Goal: Task Accomplishment & Management: Use online tool/utility

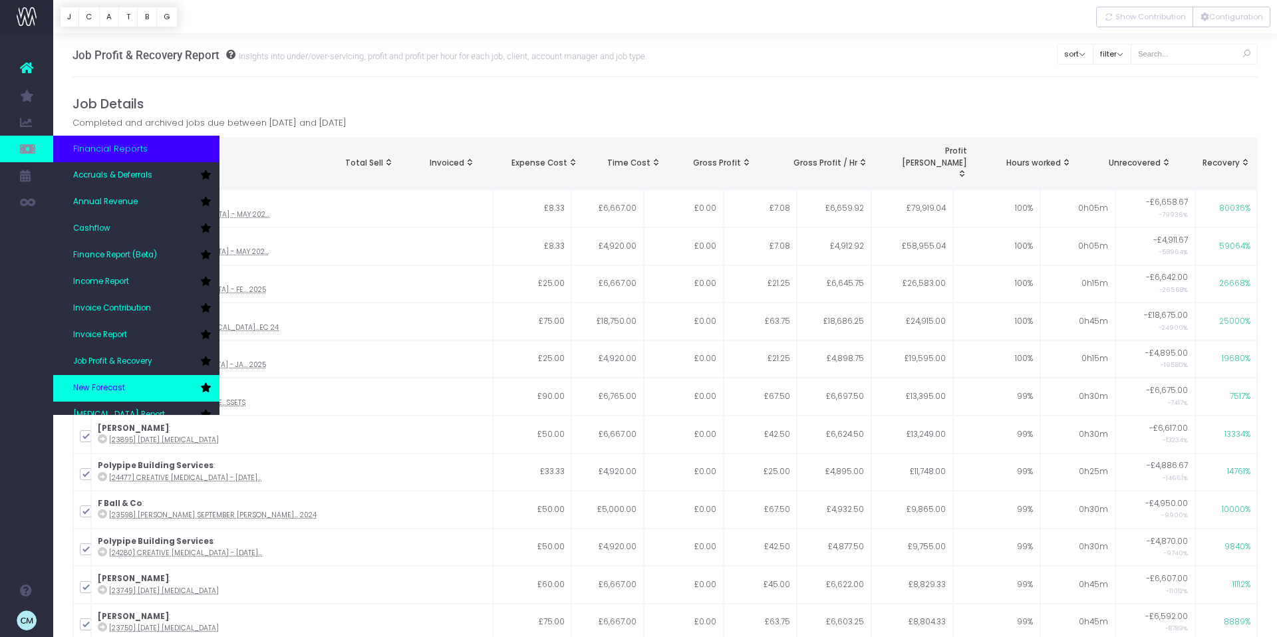
scroll to position [66, 0]
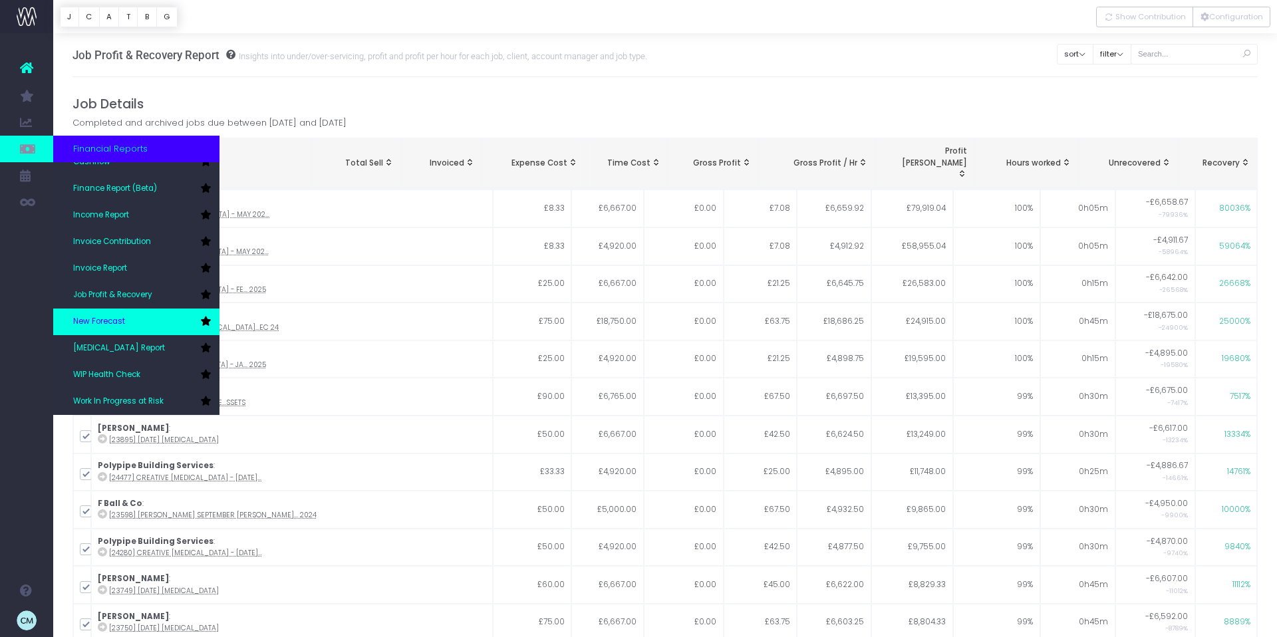
click at [113, 323] on span "New Forecast" at bounding box center [99, 322] width 52 height 12
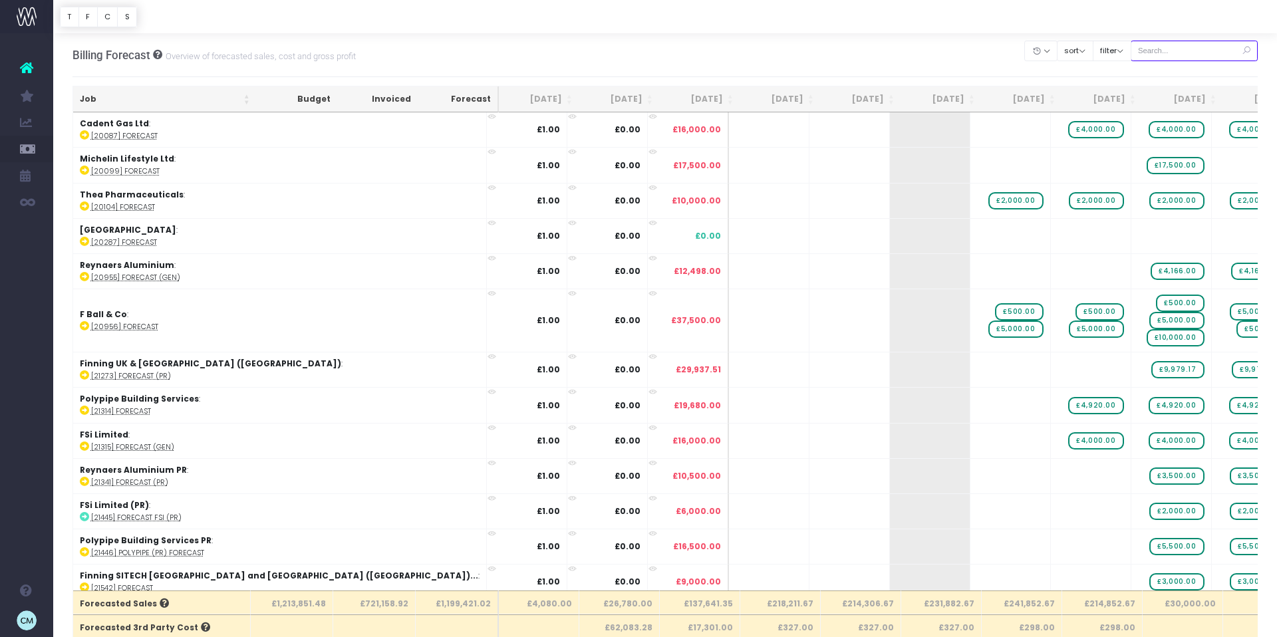
click at [1198, 50] on input "text" at bounding box center [1194, 51] width 128 height 21
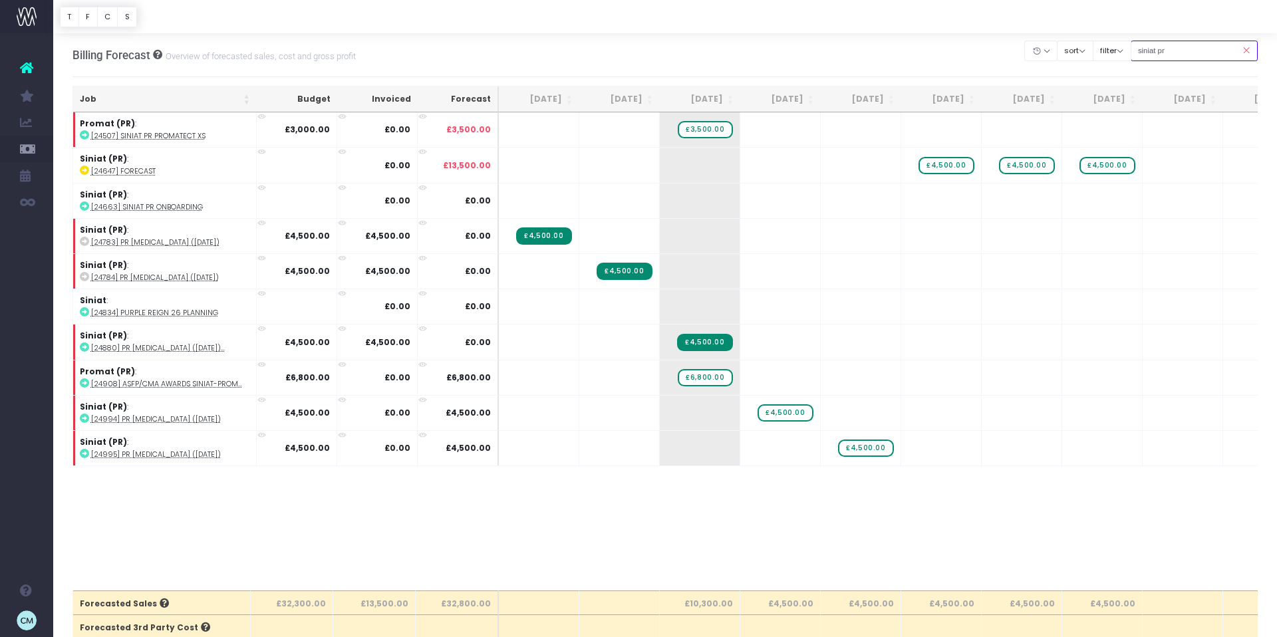
click at [1164, 51] on input "siniat pr" at bounding box center [1194, 51] width 128 height 21
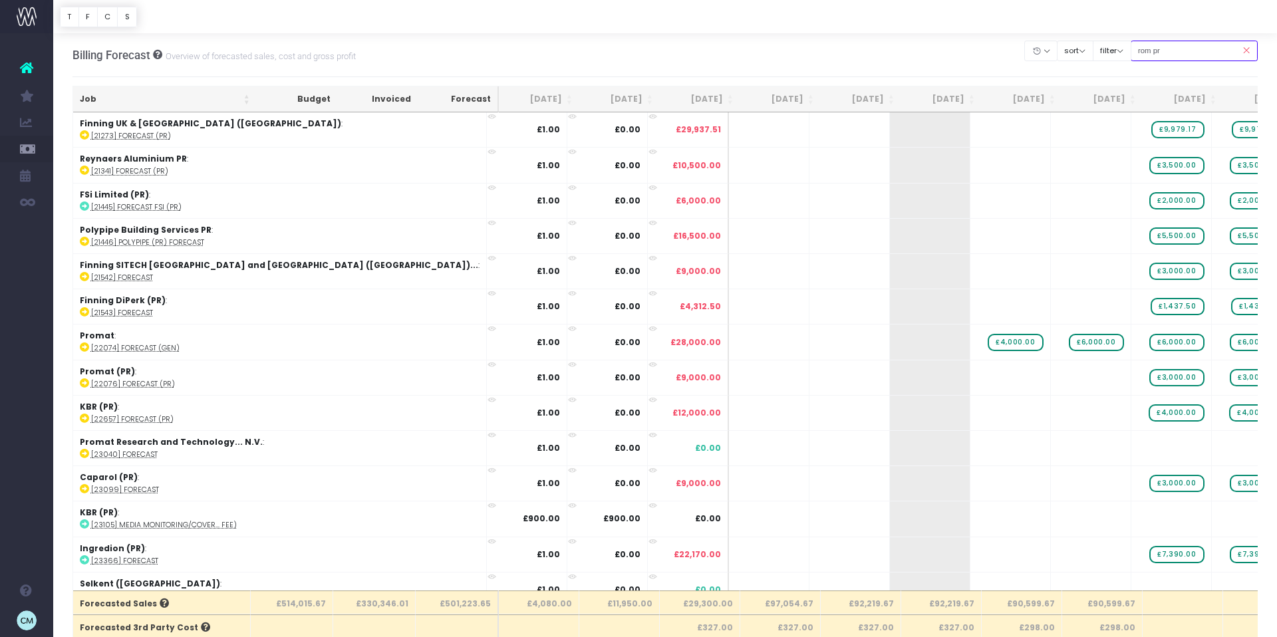
click at [1156, 50] on input "rom pr" at bounding box center [1194, 51] width 128 height 21
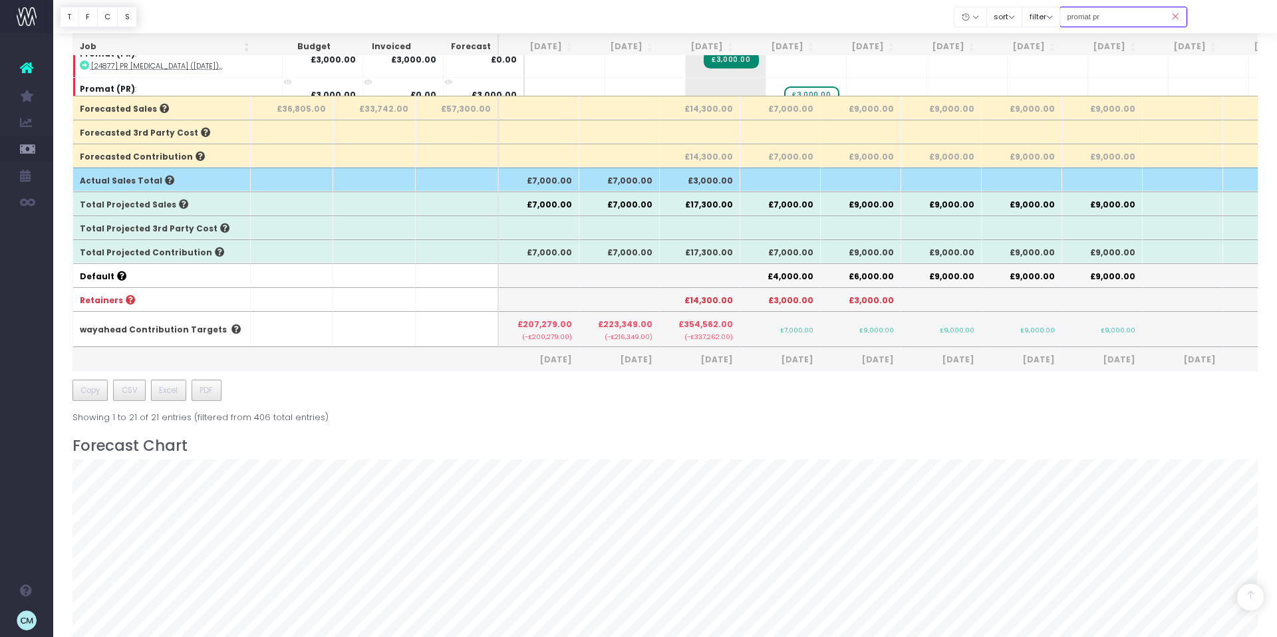
drag, startPoint x: 1108, startPoint y: 19, endPoint x: 1188, endPoint y: 38, distance: 81.9
click at [1109, 20] on input "promat pr" at bounding box center [1123, 17] width 128 height 21
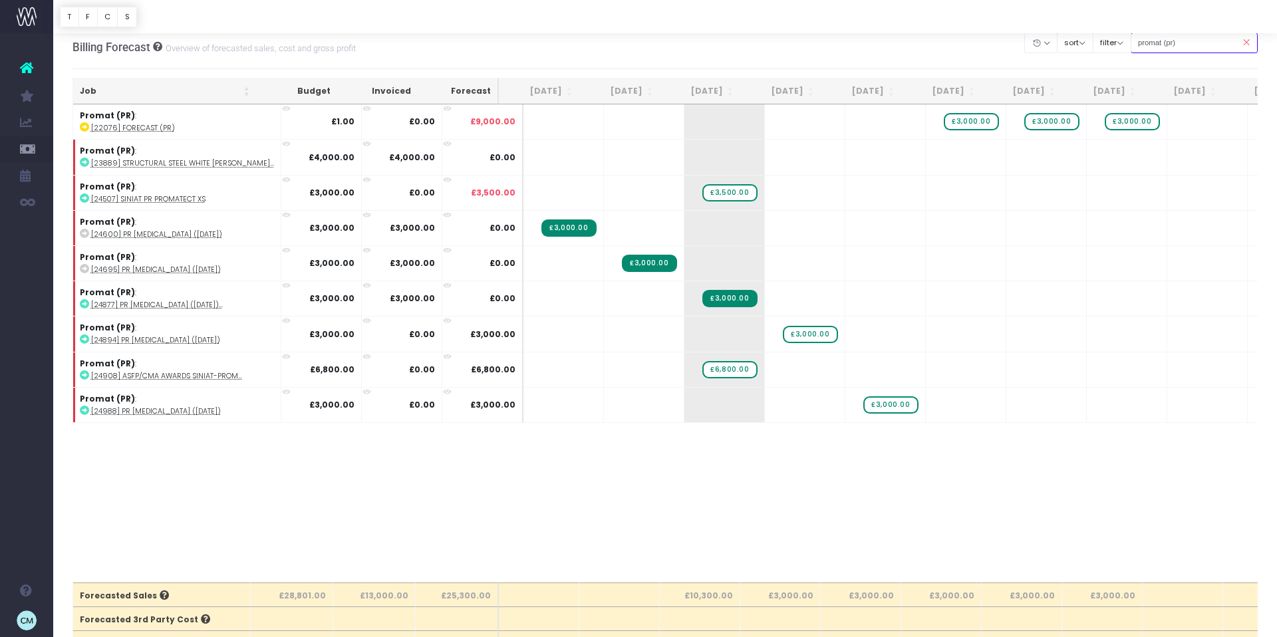
scroll to position [11, 0]
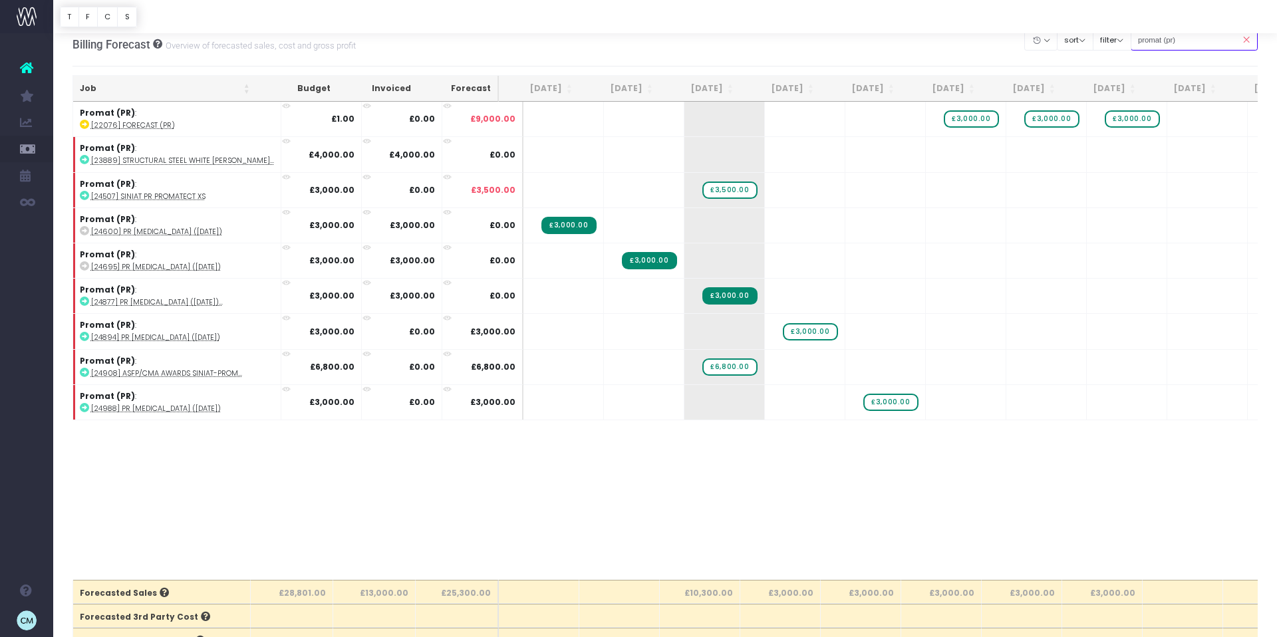
click at [1173, 40] on input "promat (pr)" at bounding box center [1194, 40] width 128 height 21
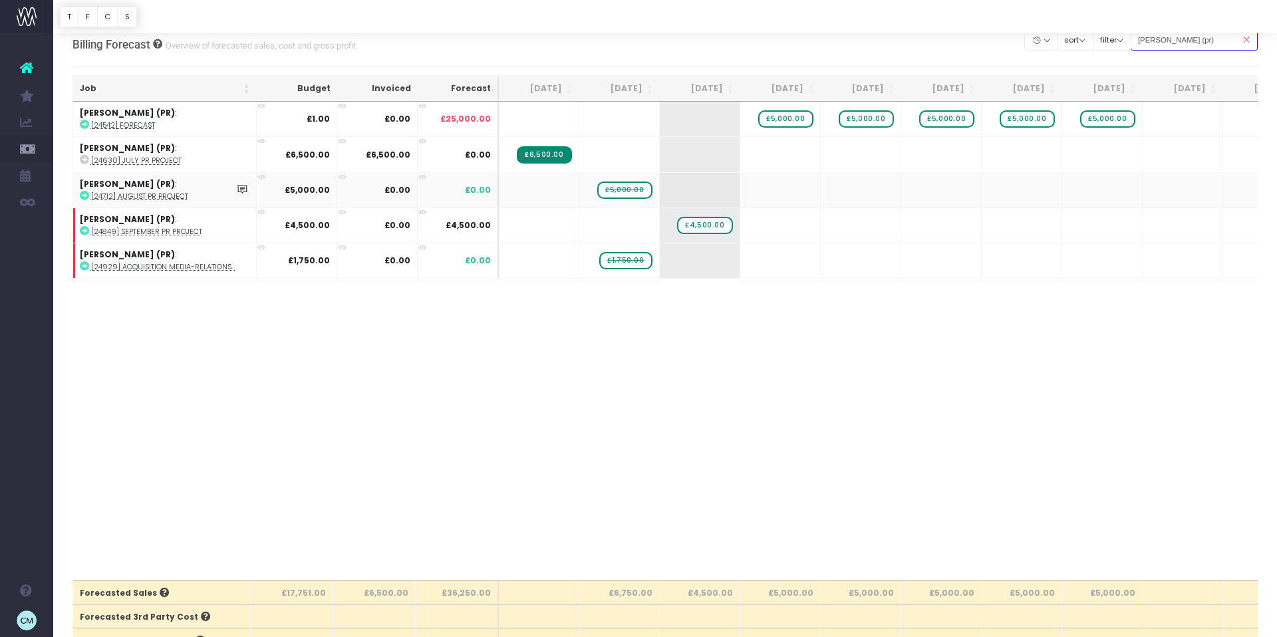
scroll to position [30, 0]
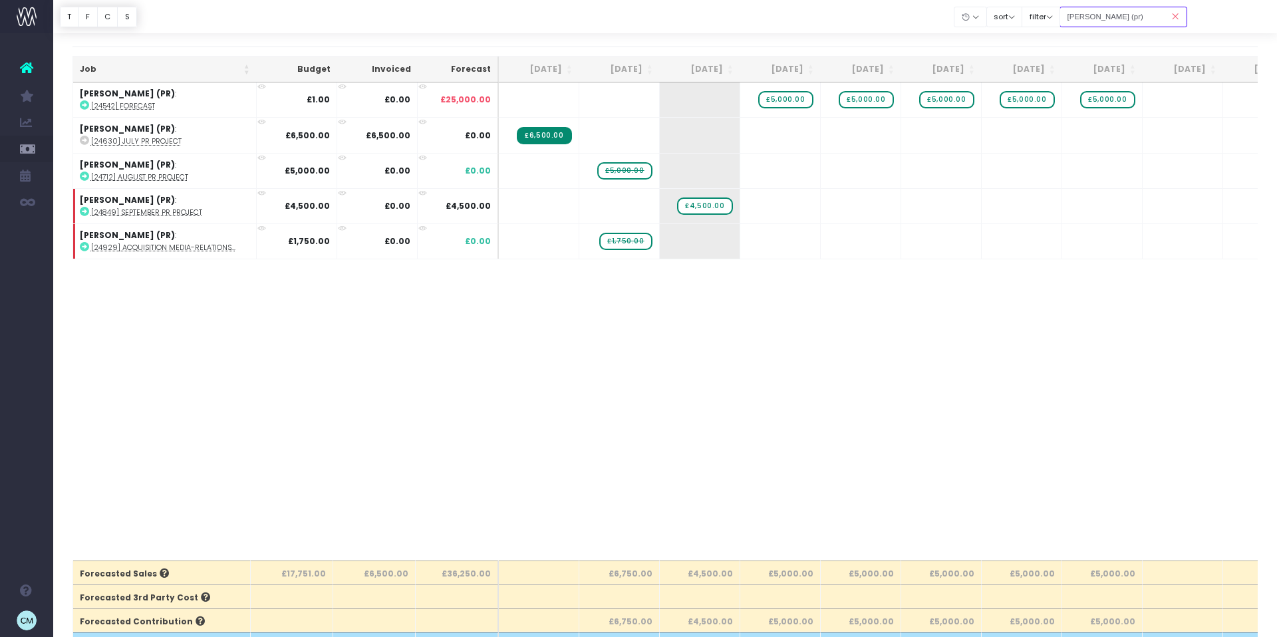
click at [1084, 14] on input "stark (pr)" at bounding box center [1123, 17] width 128 height 21
click at [1085, 14] on input "stark (pr)" at bounding box center [1123, 17] width 128 height 21
drag, startPoint x: 1116, startPoint y: 17, endPoint x: 1048, endPoint y: 20, distance: 67.9
click at [1048, 21] on div "Clear Filters Hide Jul 2025 Aug 2025 Sep 2025 Oct 2025 Nov 2025 Dec 2025 Jan 20…" at bounding box center [1070, 16] width 233 height 27
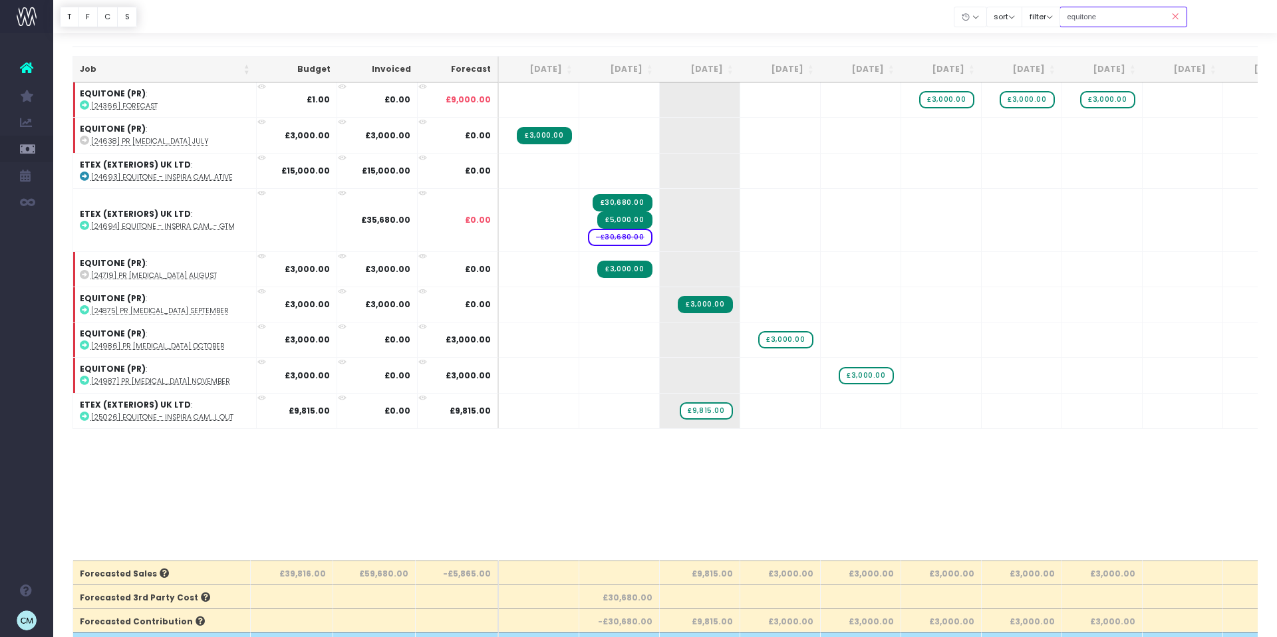
click at [1095, 17] on input "equitone" at bounding box center [1123, 17] width 128 height 21
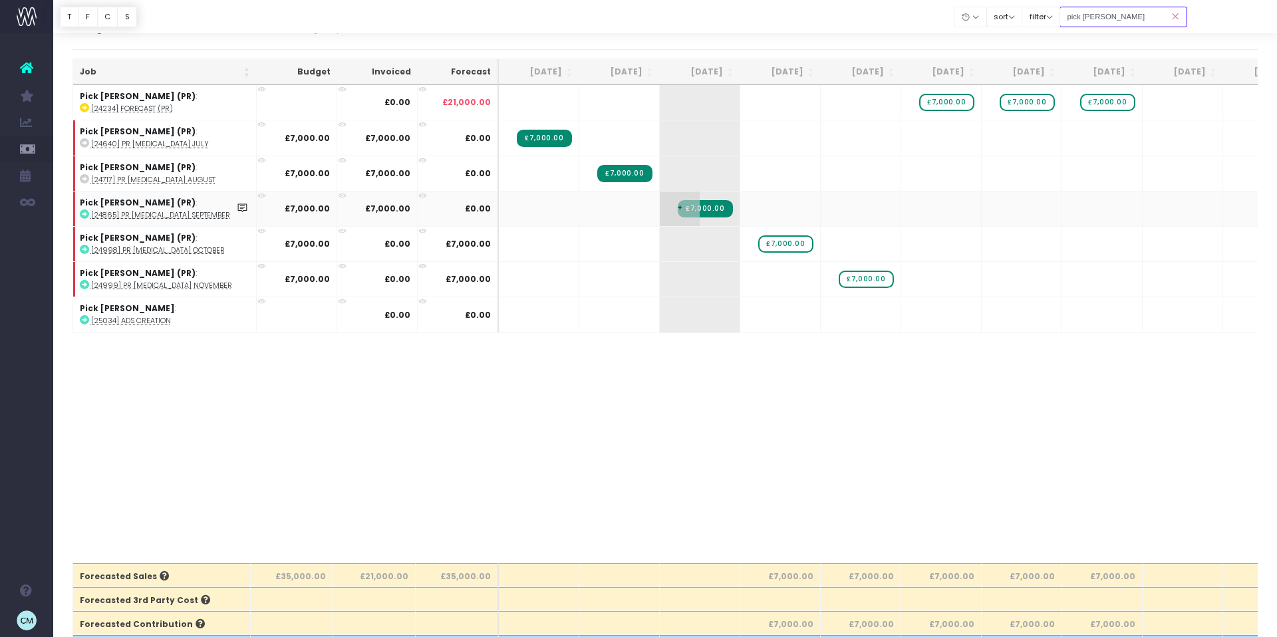
scroll to position [27, 0]
drag, startPoint x: 1123, startPoint y: 19, endPoint x: 1071, endPoint y: 21, distance: 51.9
click at [1071, 21] on div "Clear Filters Hide Jul 2025 Aug 2025 Sep 2025 Oct 2025 Nov 2025 Dec 2025 Jan 20…" at bounding box center [1070, 16] width 233 height 27
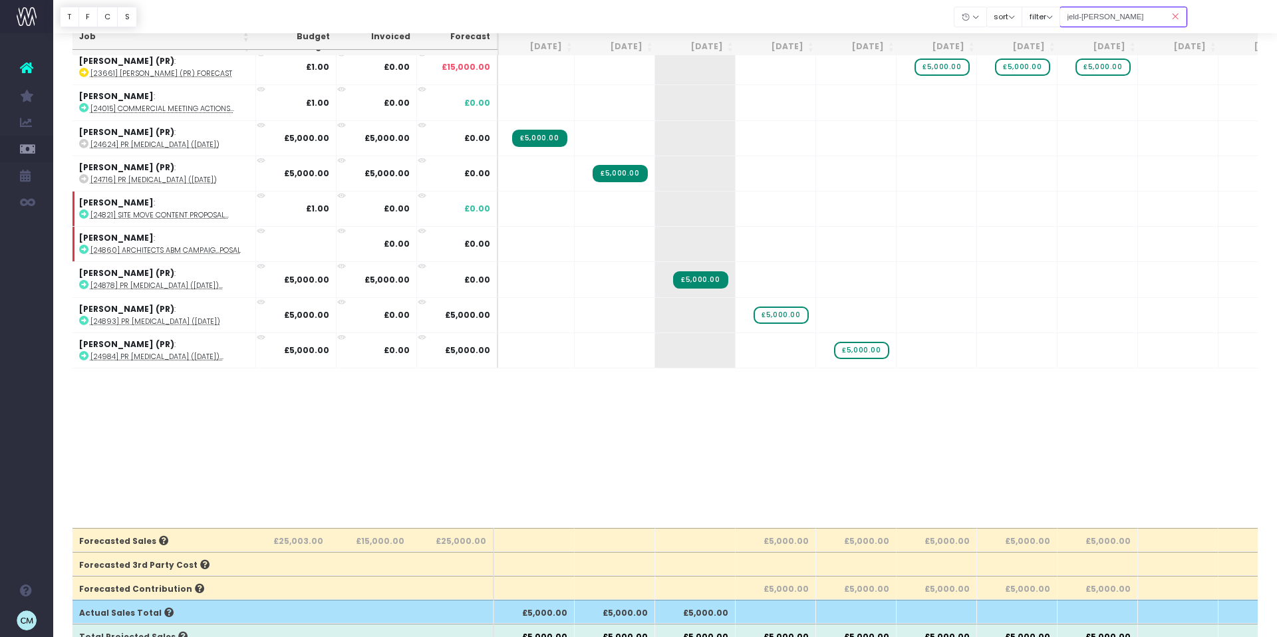
scroll to position [0, 5]
click at [1134, 15] on input "jeld-[PERSON_NAME]" at bounding box center [1123, 17] width 128 height 21
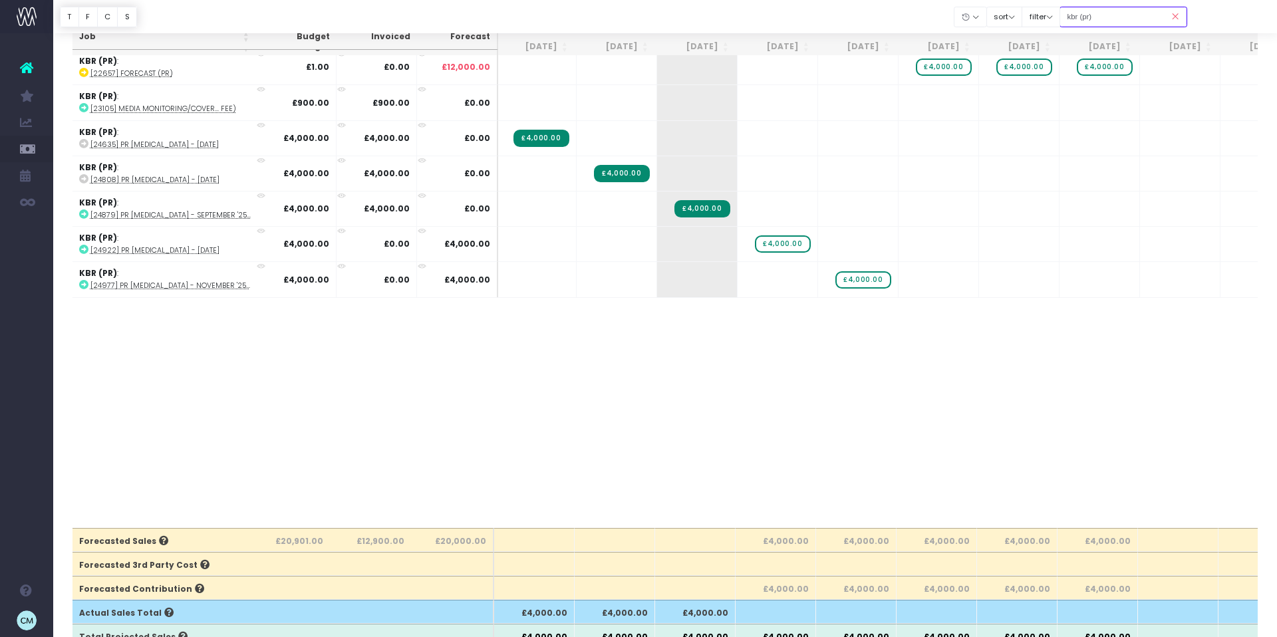
drag, startPoint x: 1122, startPoint y: 15, endPoint x: 1079, endPoint y: 14, distance: 43.2
click at [1079, 14] on input "kbr (pr)" at bounding box center [1123, 17] width 128 height 21
click at [1112, 15] on input "kbr (pr)" at bounding box center [1123, 17] width 128 height 21
click at [1114, 15] on input "kbr (pr)" at bounding box center [1123, 17] width 128 height 21
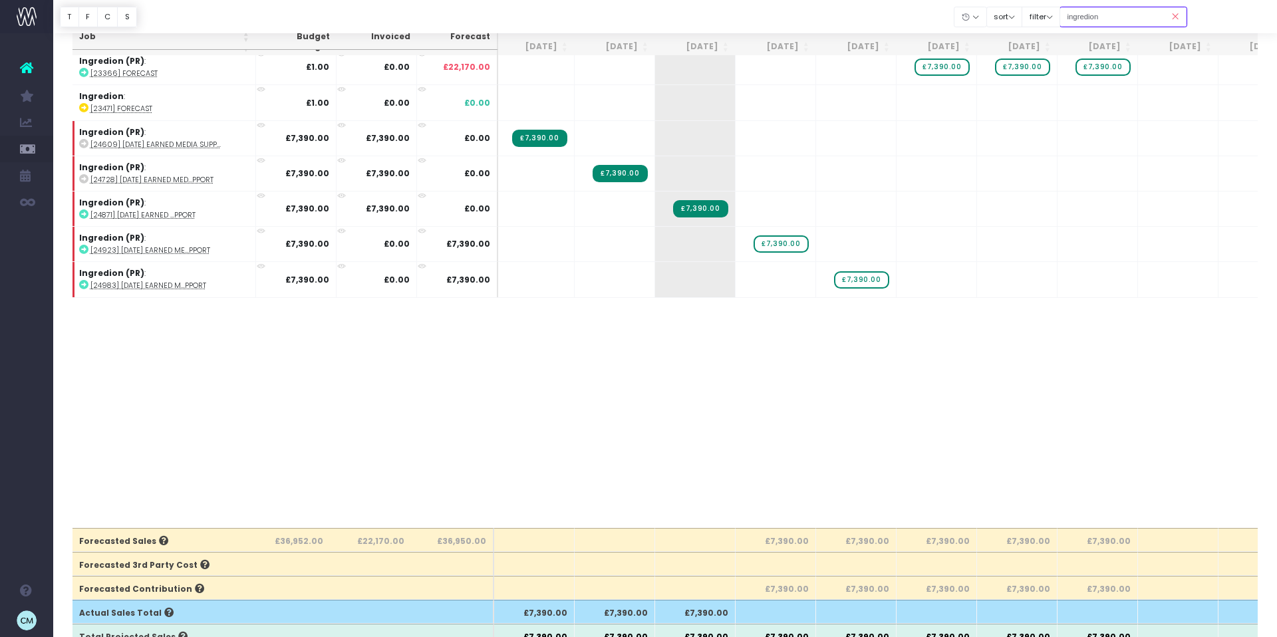
click at [1144, 13] on input "ingredion" at bounding box center [1123, 17] width 128 height 21
click at [1102, 13] on input "e&T" at bounding box center [1123, 17] width 128 height 21
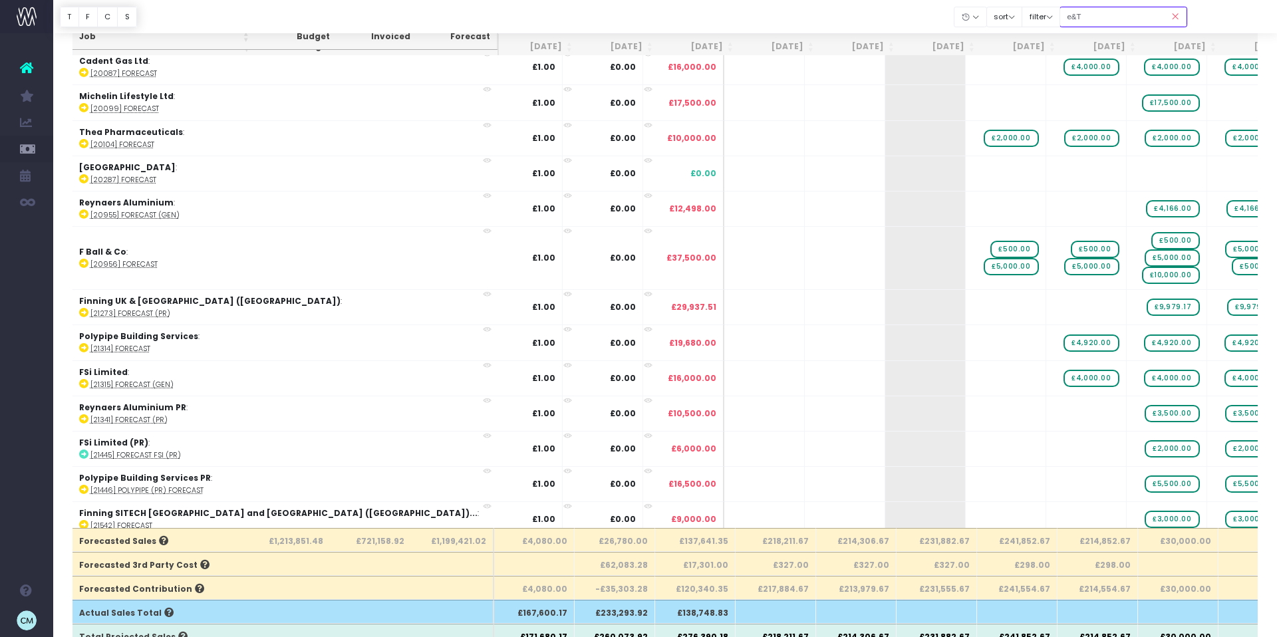
click at [1116, 17] on input "e&T" at bounding box center [1123, 17] width 128 height 21
click at [1106, 18] on input "e&T" at bounding box center [1123, 17] width 128 height 21
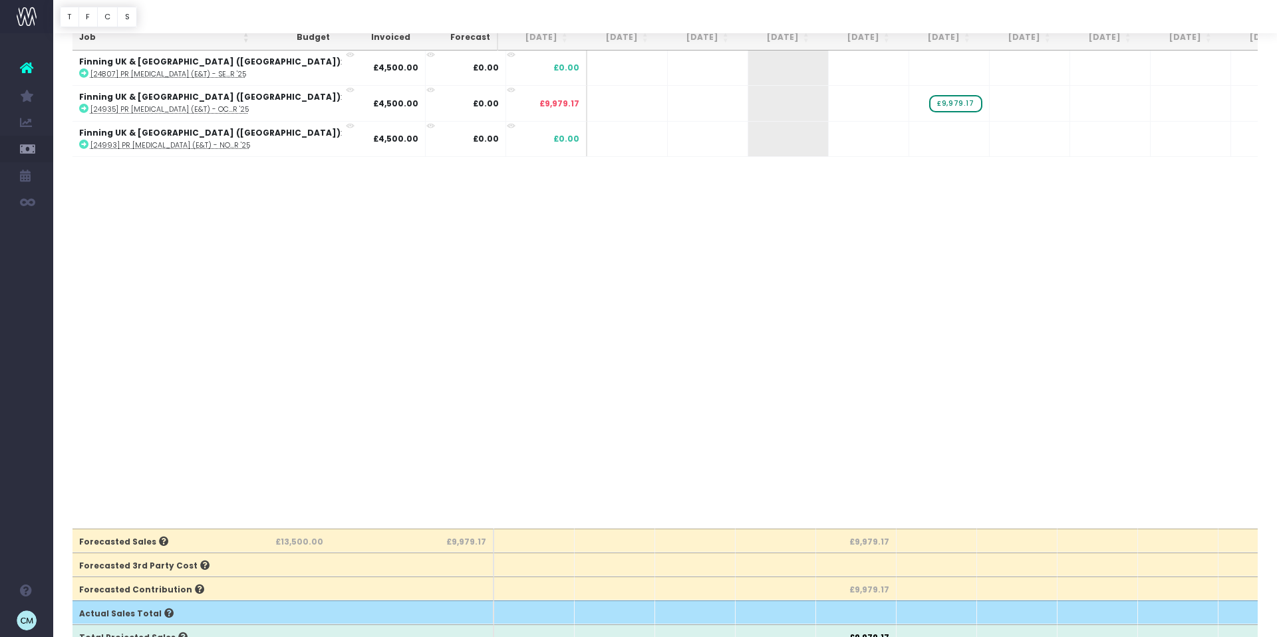
scroll to position [0, 0]
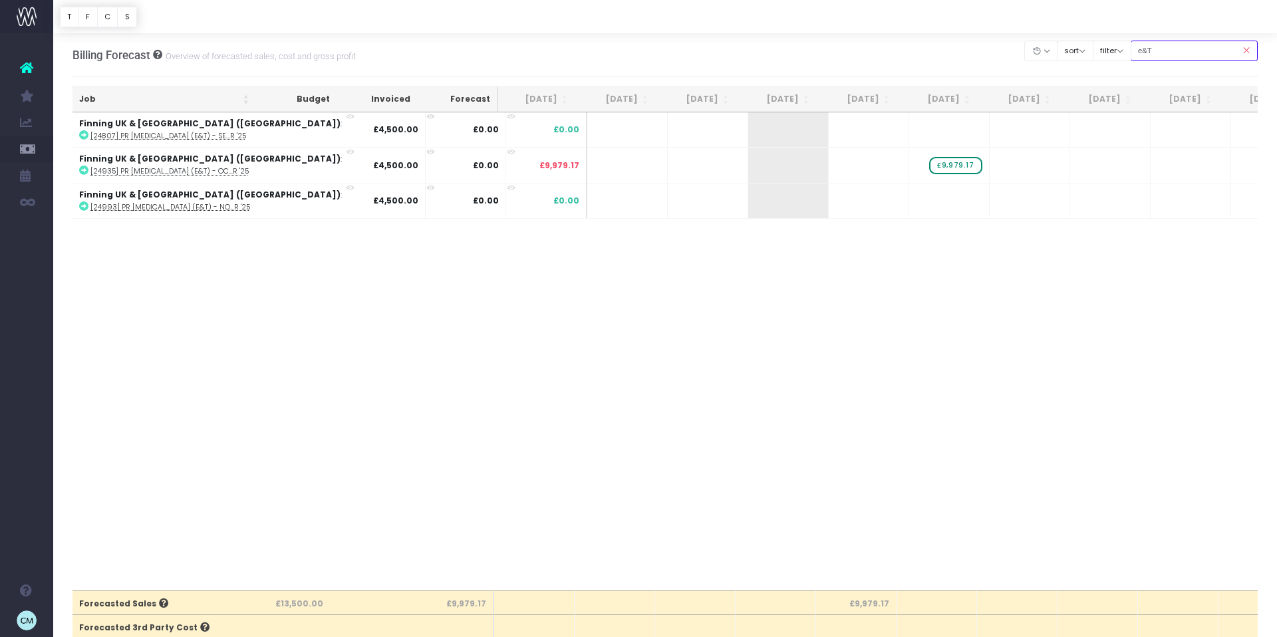
click at [1172, 52] on input "e&T" at bounding box center [1194, 51] width 128 height 21
click at [1172, 51] on input "e&T" at bounding box center [1194, 51] width 128 height 21
click at [1171, 51] on input "e&T" at bounding box center [1194, 51] width 128 height 21
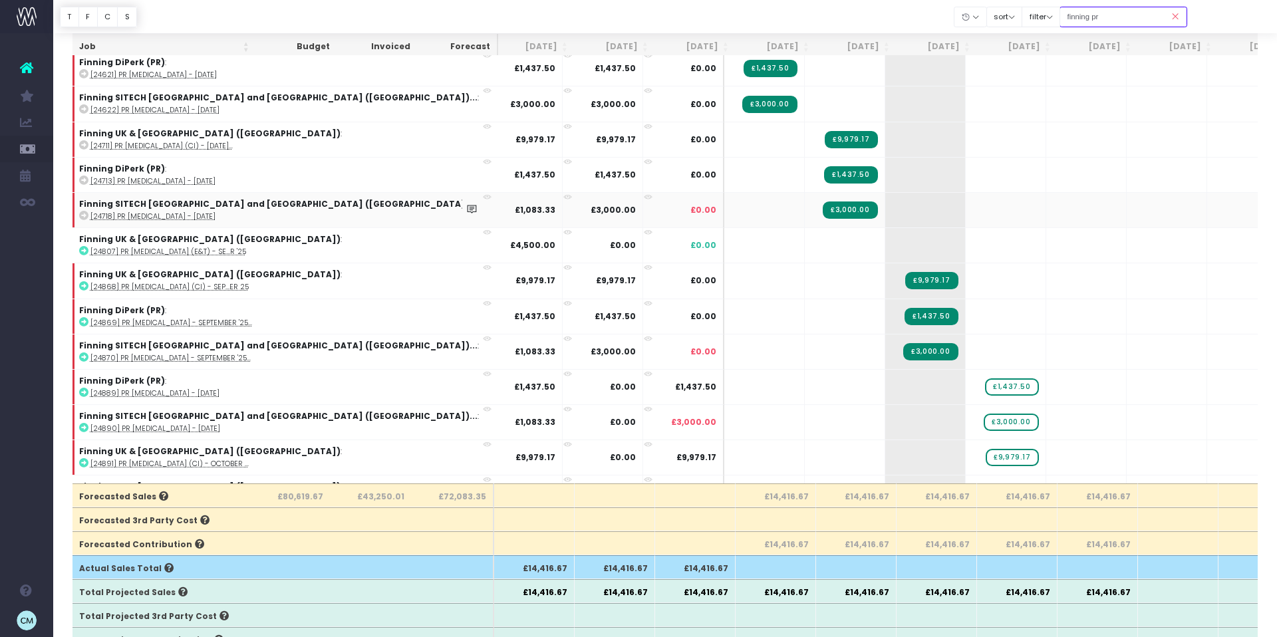
scroll to position [0, 5]
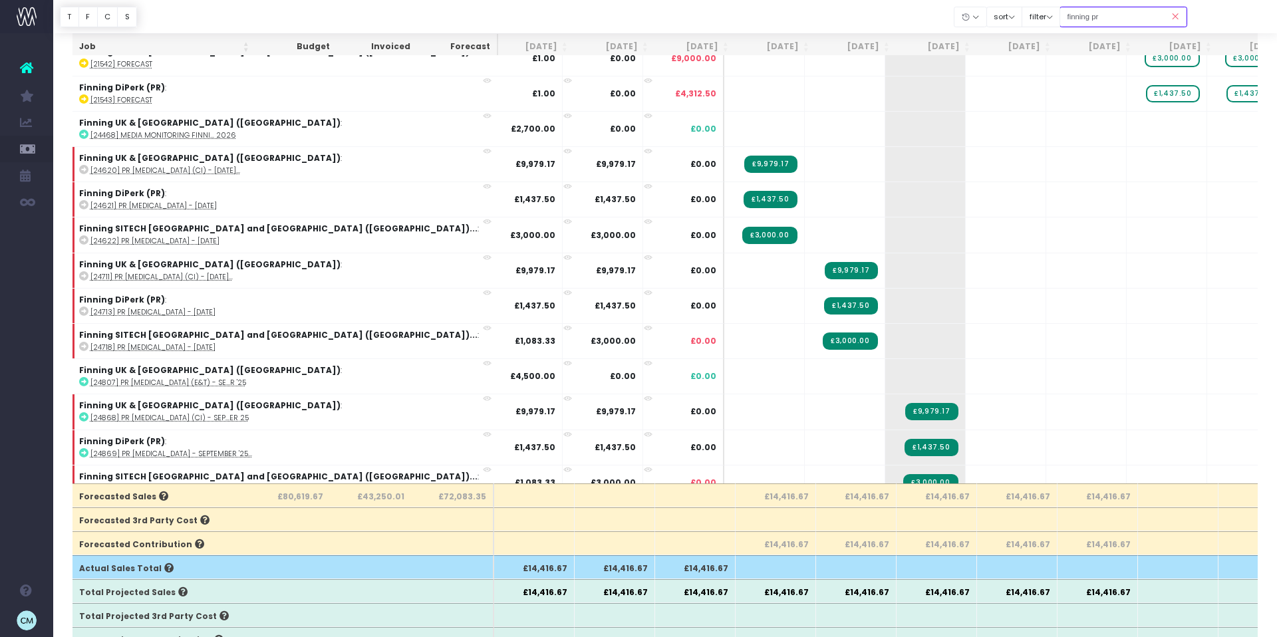
drag, startPoint x: 1106, startPoint y: 17, endPoint x: 958, endPoint y: 20, distance: 147.7
click at [958, 20] on body "Oh my... this is bad. wayahead wasn't able to load this page. Please contact su…" at bounding box center [638, 211] width 1277 height 637
type input "pr"
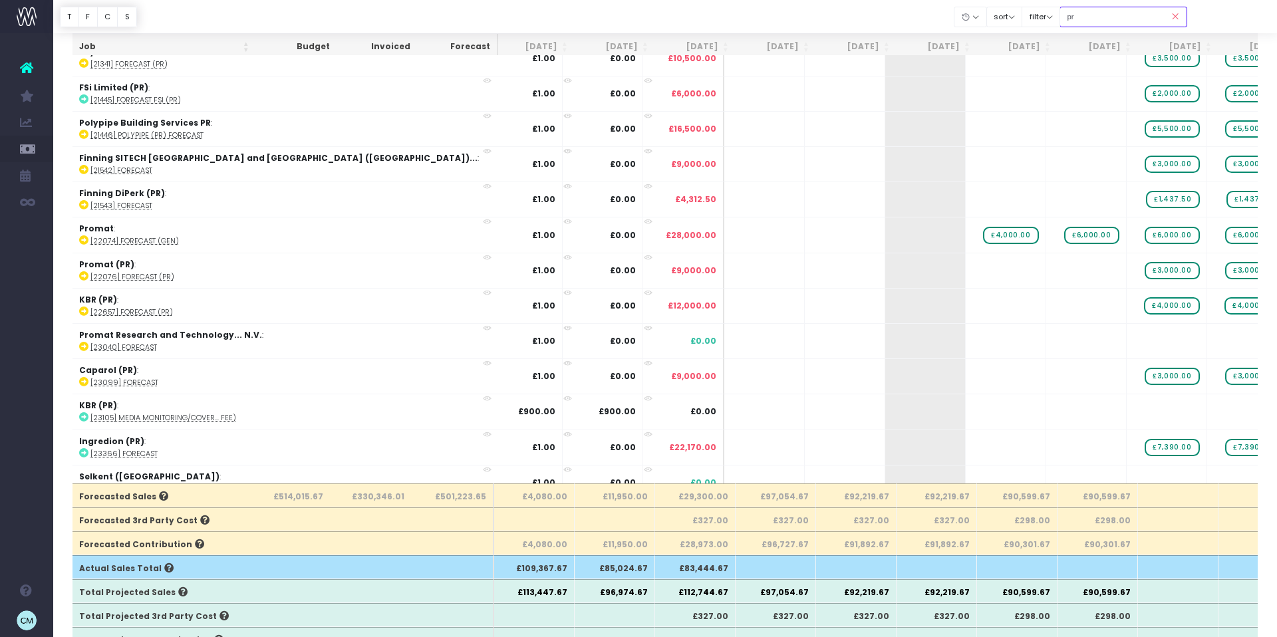
click at [1132, 18] on input "pr" at bounding box center [1123, 17] width 128 height 21
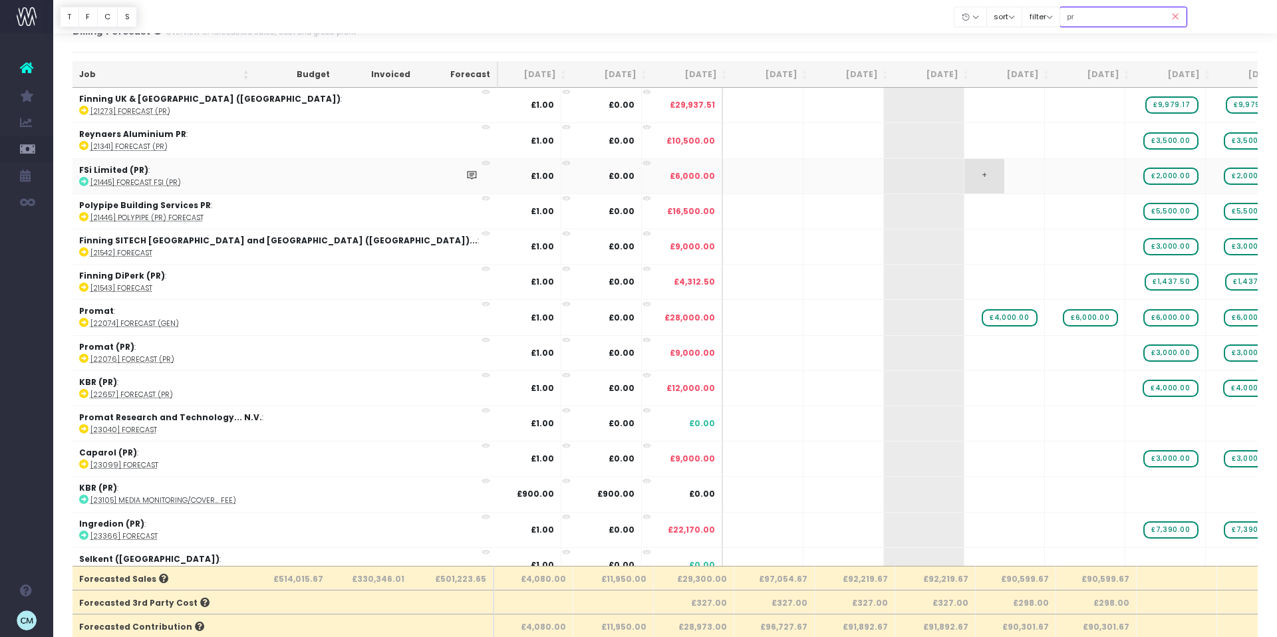
scroll to position [0, 0]
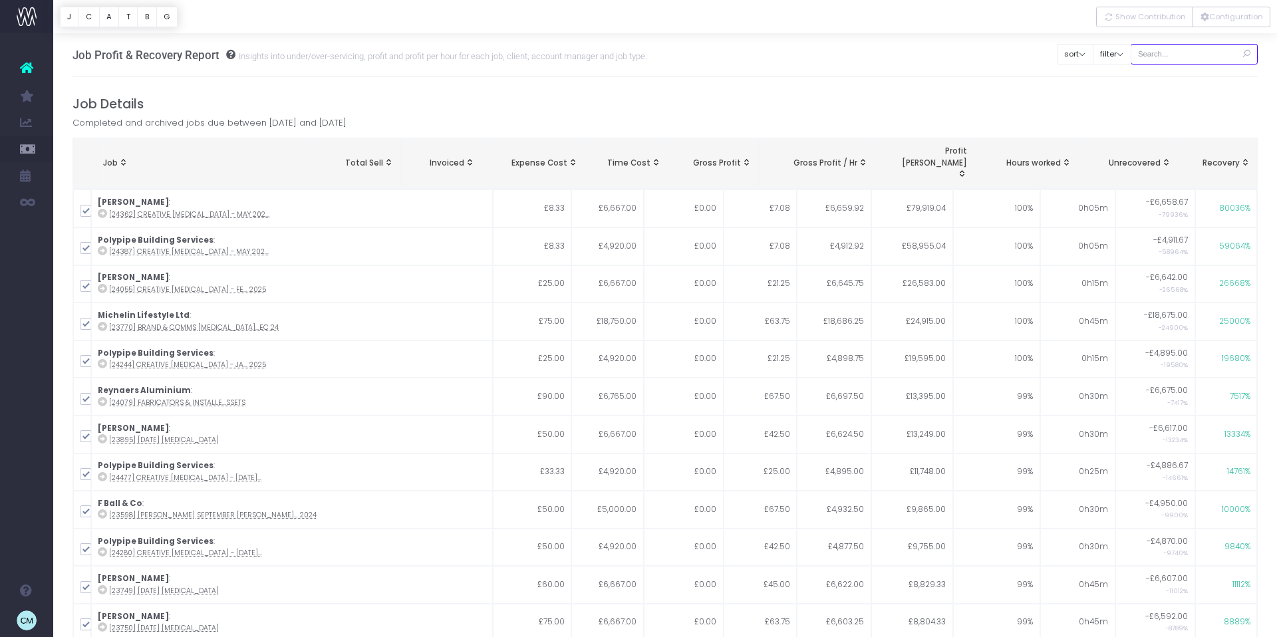
click at [1172, 58] on input "text" at bounding box center [1194, 54] width 128 height 21
click at [1148, 14] on span "Show Contribution" at bounding box center [1150, 16] width 70 height 11
click at [1148, 17] on span "Show Contribution" at bounding box center [1150, 16] width 70 height 11
click at [1232, 19] on button "Configuration" at bounding box center [1231, 17] width 78 height 21
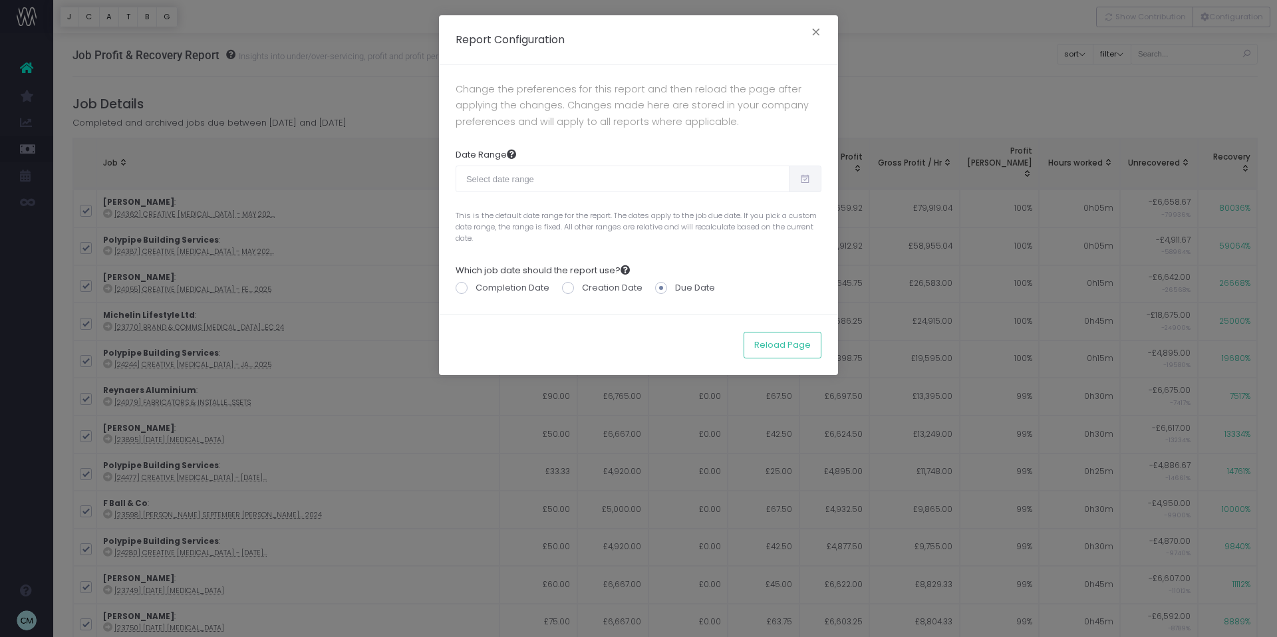
click at [805, 179] on icon at bounding box center [804, 179] width 11 height 0
type input "08-17-2025"
type input "09-15-2025"
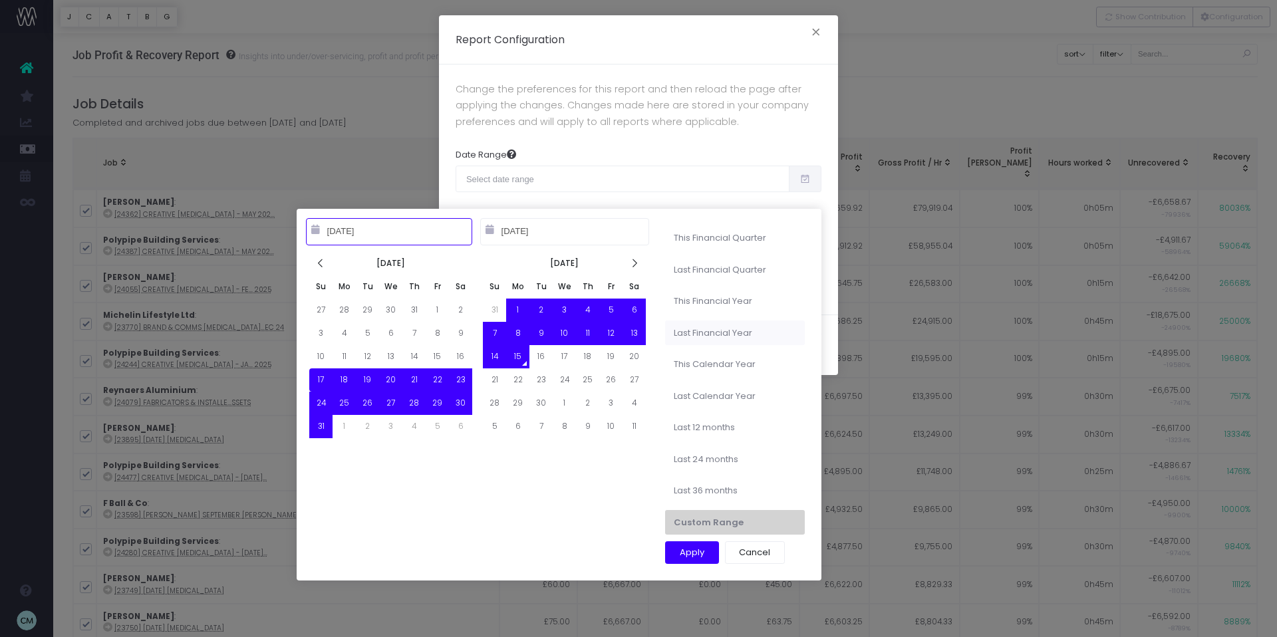
type input "10-01-2023"
type input "09-30-2024"
type input "01-01-2025"
type input "12-31-2025"
type input "10-01-2023"
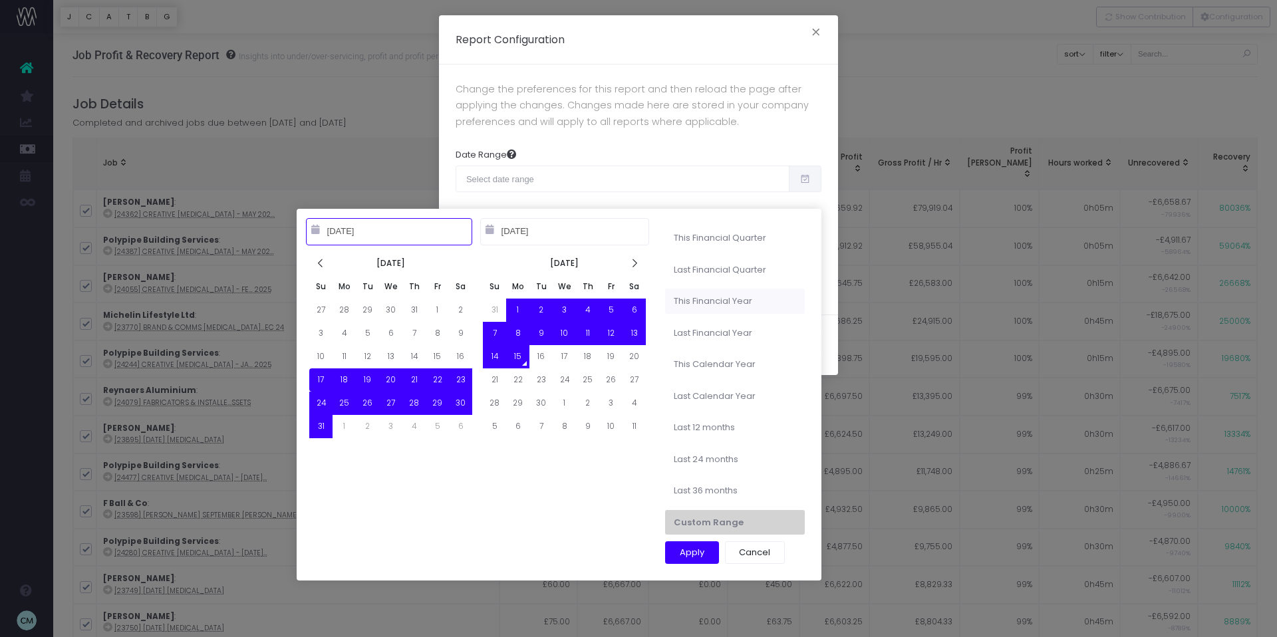
type input "09-30-2024"
type input "08-17-2025"
type input "09-15-2025"
type input "10-01-2024"
type input "09-30-2025"
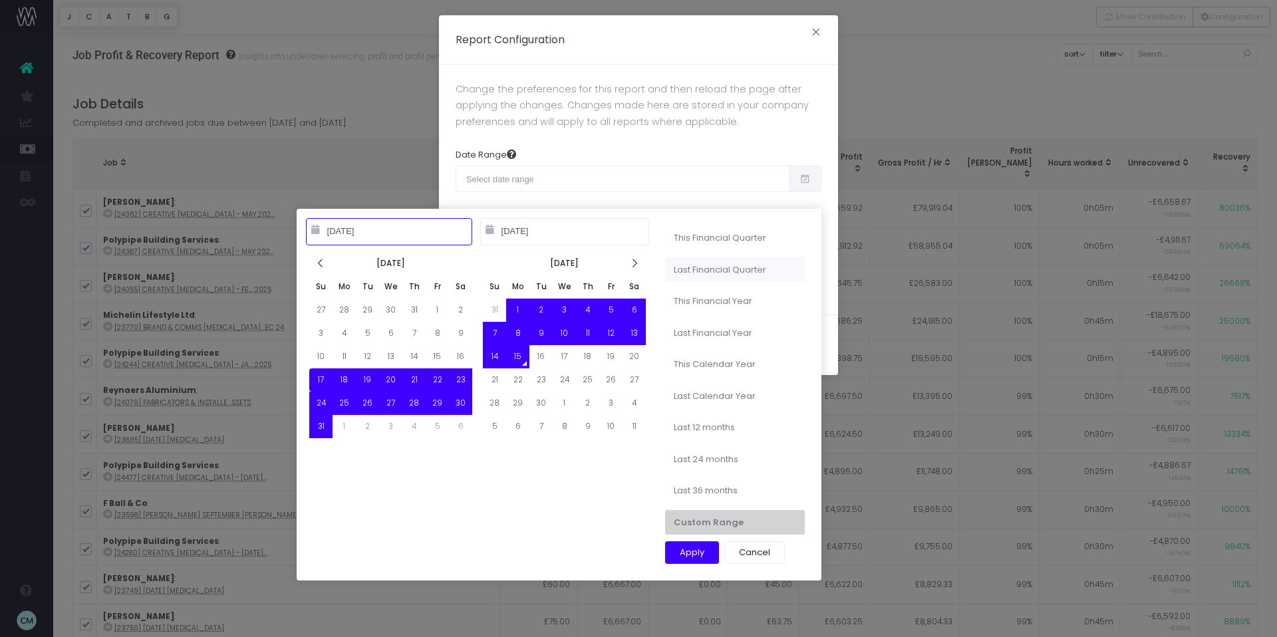
type input "08-17-2025"
type input "09-15-2025"
type input "04-01-2025"
type input "06-30-2025"
type input "08-17-2025"
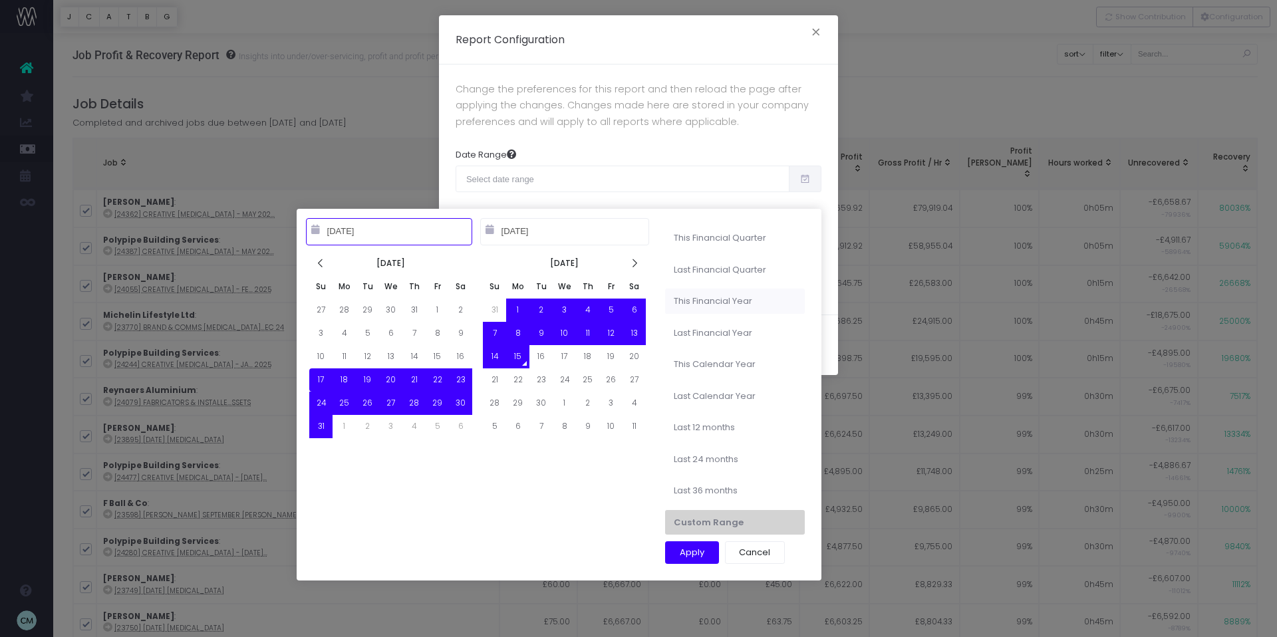
type input "09-15-2025"
type input "10-01-2024"
type input "09-30-2025"
click at [698, 297] on li "This Financial Year" at bounding box center [735, 301] width 140 height 25
type input "Oct 1st 2024 – Sep 30th 2025"
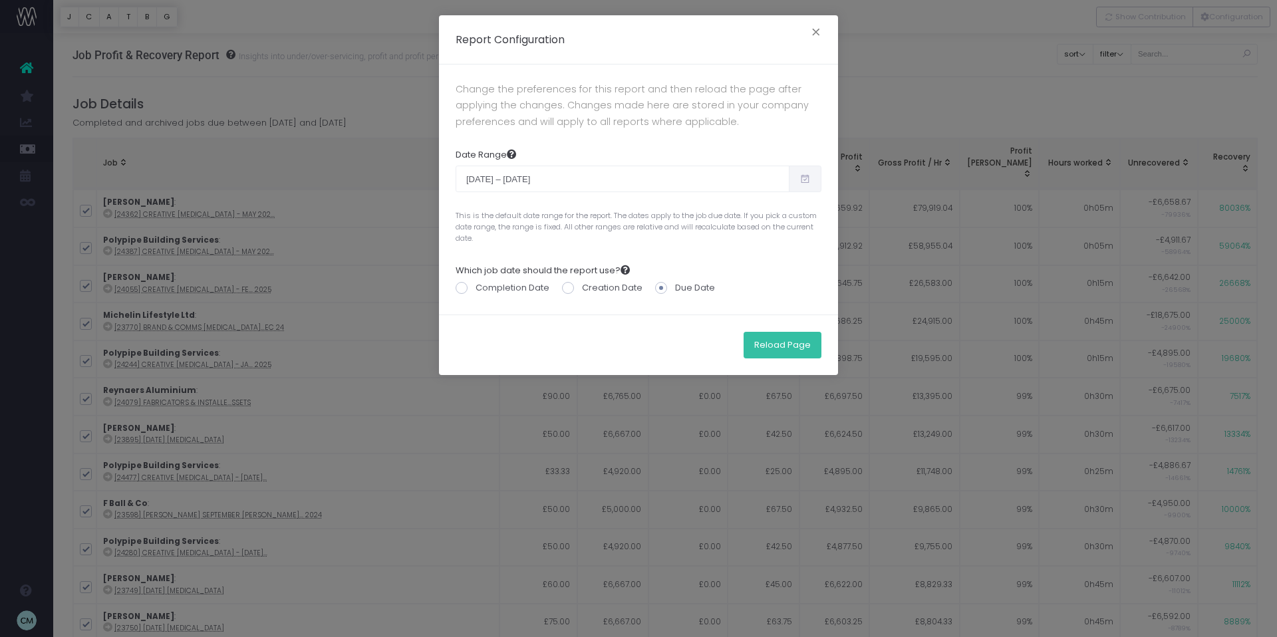
click at [793, 347] on button "Reload Page" at bounding box center [782, 345] width 78 height 27
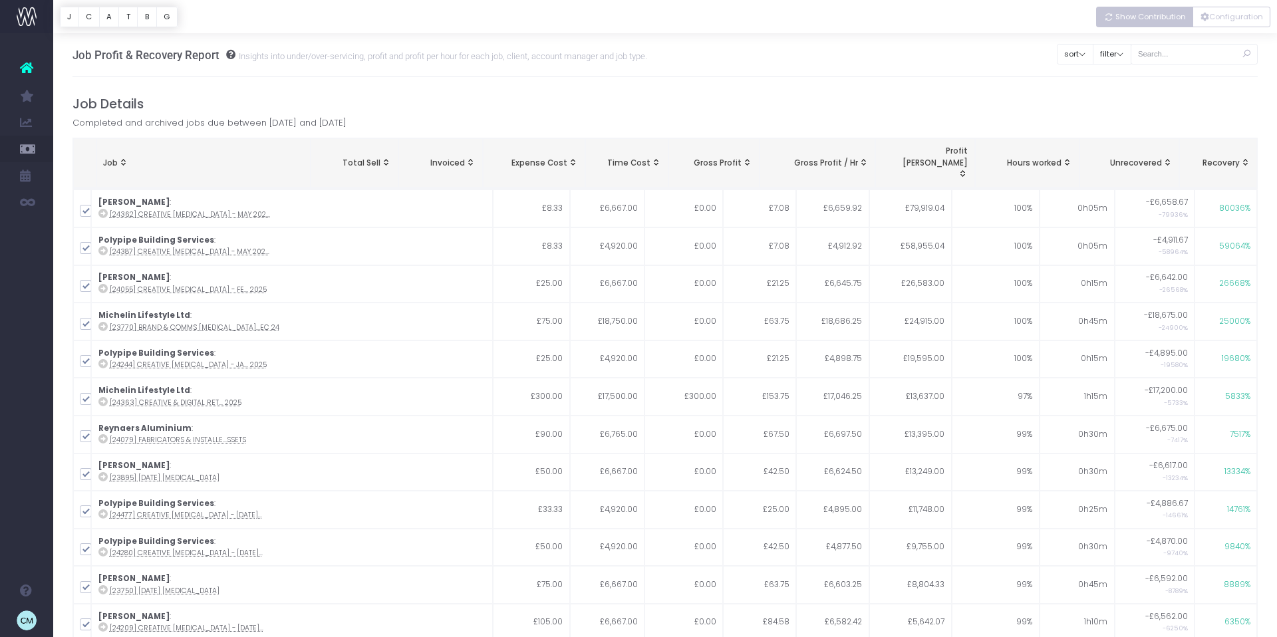
click at [1131, 24] on button "Show Contribution" at bounding box center [1144, 17] width 97 height 21
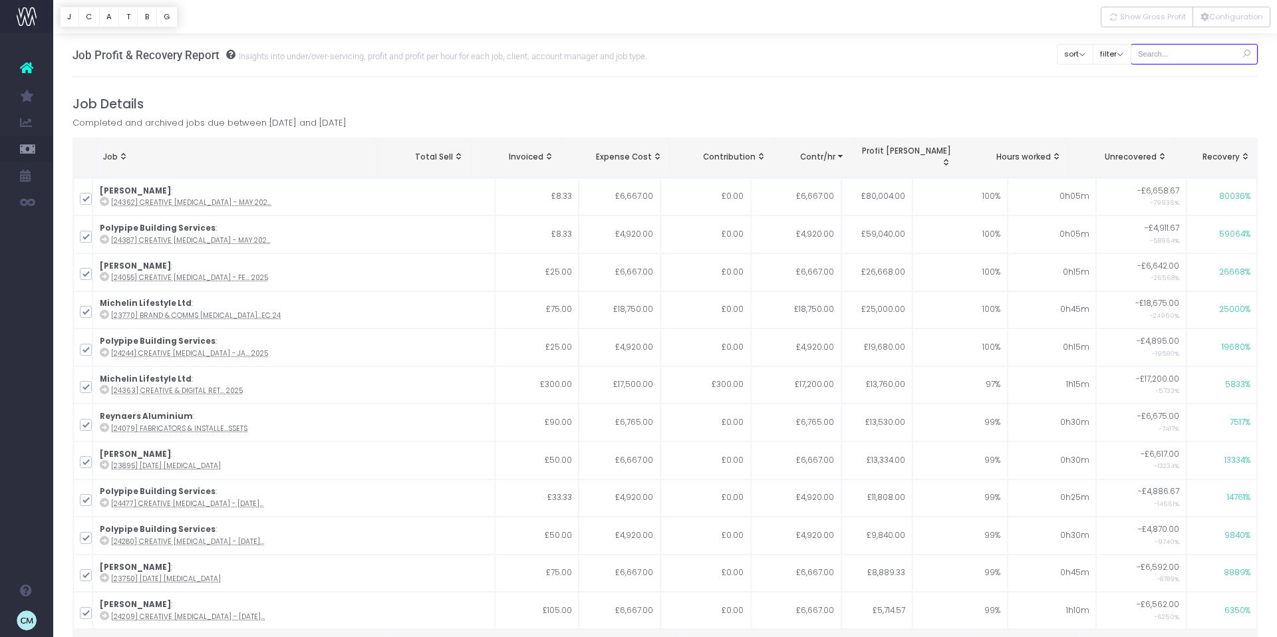
click at [1172, 55] on input "text" at bounding box center [1194, 54] width 128 height 21
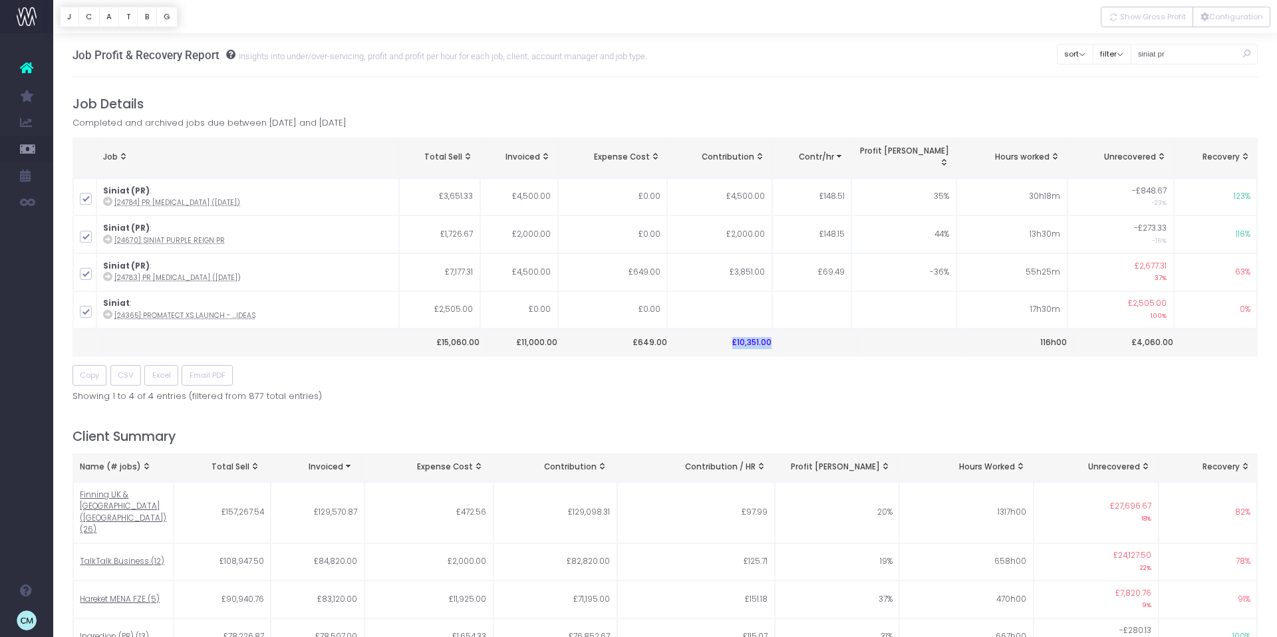
drag, startPoint x: 733, startPoint y: 331, endPoint x: 775, endPoint y: 331, distance: 41.9
click at [775, 330] on th "£10,351.00" at bounding box center [726, 343] width 104 height 26
copy th "£10,351.00"
click at [1162, 55] on input "siniat pr" at bounding box center [1194, 54] width 128 height 21
click at [1162, 54] on input "siniat pr" at bounding box center [1194, 54] width 128 height 21
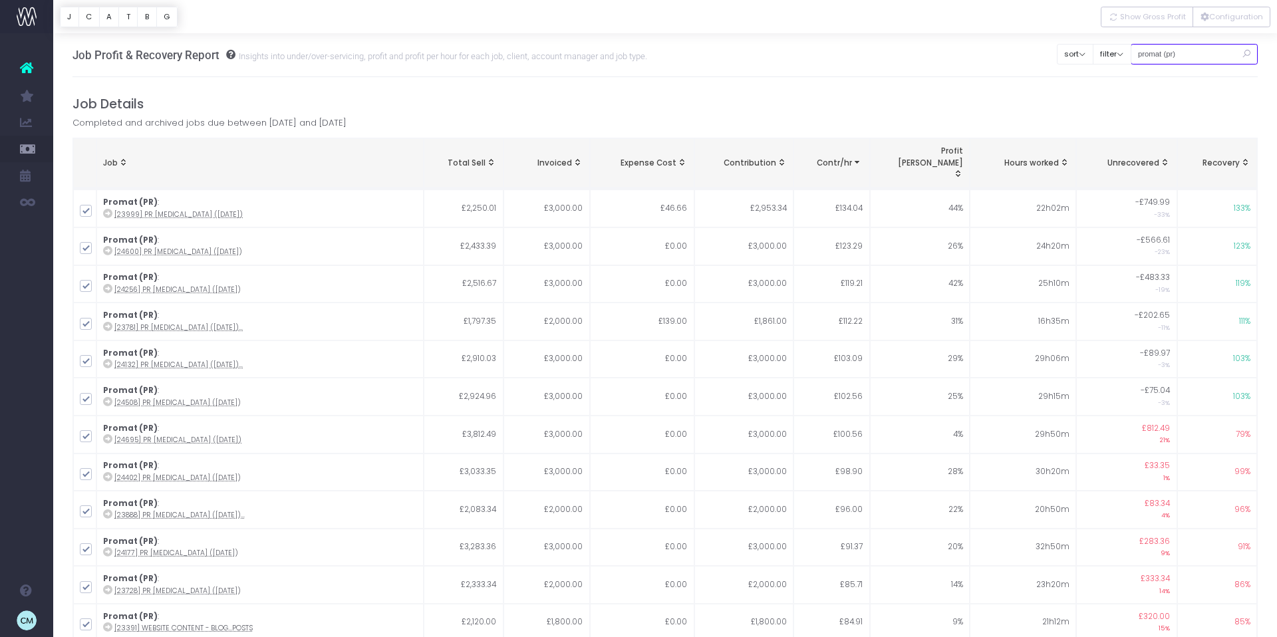
drag, startPoint x: 1208, startPoint y: 55, endPoint x: 1154, endPoint y: 55, distance: 54.5
click at [1154, 55] on input "promat (pr)" at bounding box center [1194, 54] width 128 height 21
click at [1159, 54] on input "promat (pr)" at bounding box center [1194, 54] width 128 height 21
click at [1160, 54] on input "promat (pr)" at bounding box center [1194, 54] width 128 height 21
click at [1156, 54] on input "fsi (pr)" at bounding box center [1194, 54] width 128 height 21
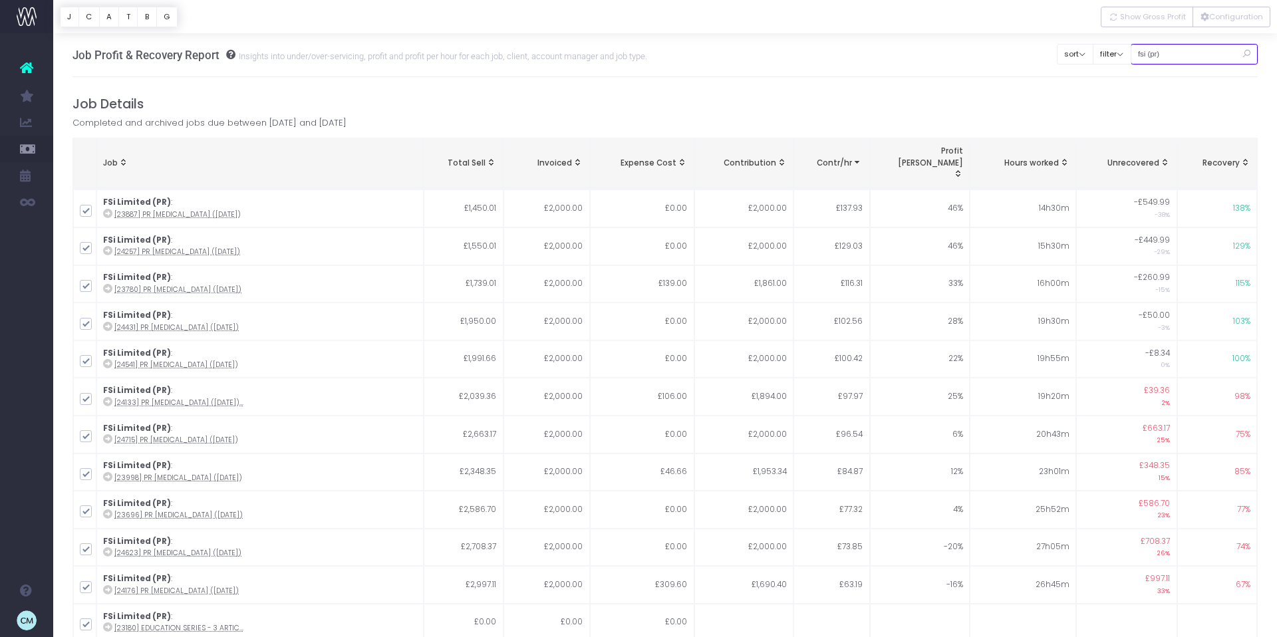
click at [1156, 54] on input "fsi (pr)" at bounding box center [1194, 54] width 128 height 21
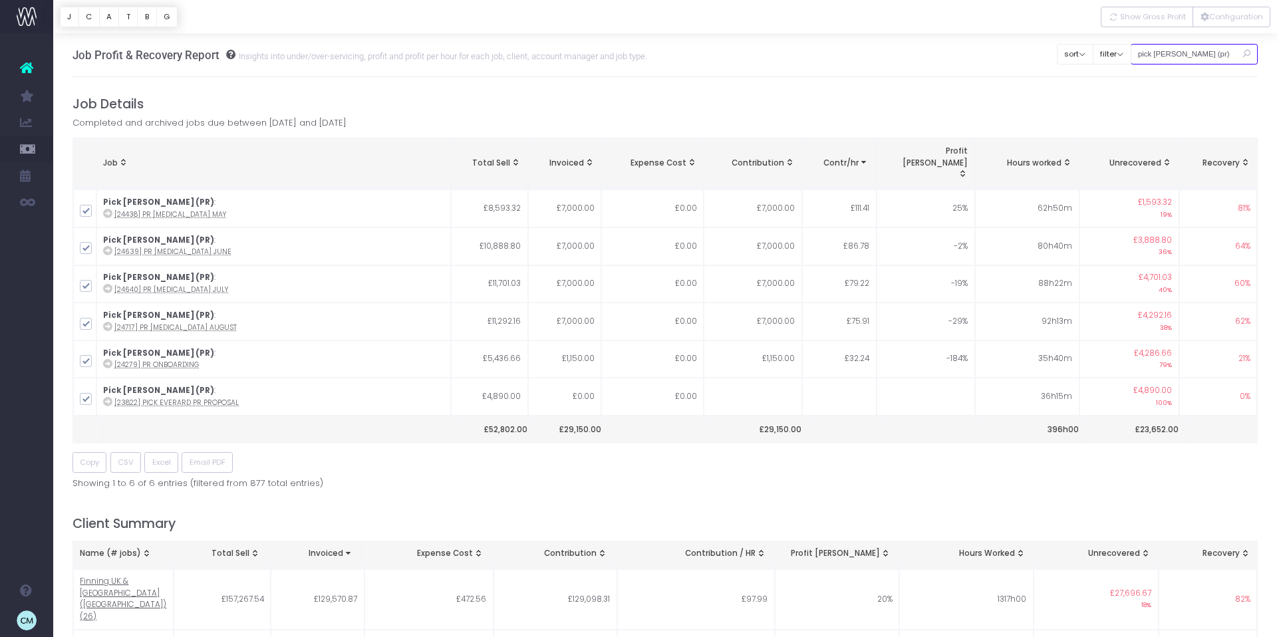
click at [1182, 57] on input "pick [PERSON_NAME] (pr)" at bounding box center [1194, 54] width 128 height 21
click at [1181, 57] on input "pick [PERSON_NAME] (pr)" at bounding box center [1194, 54] width 128 height 21
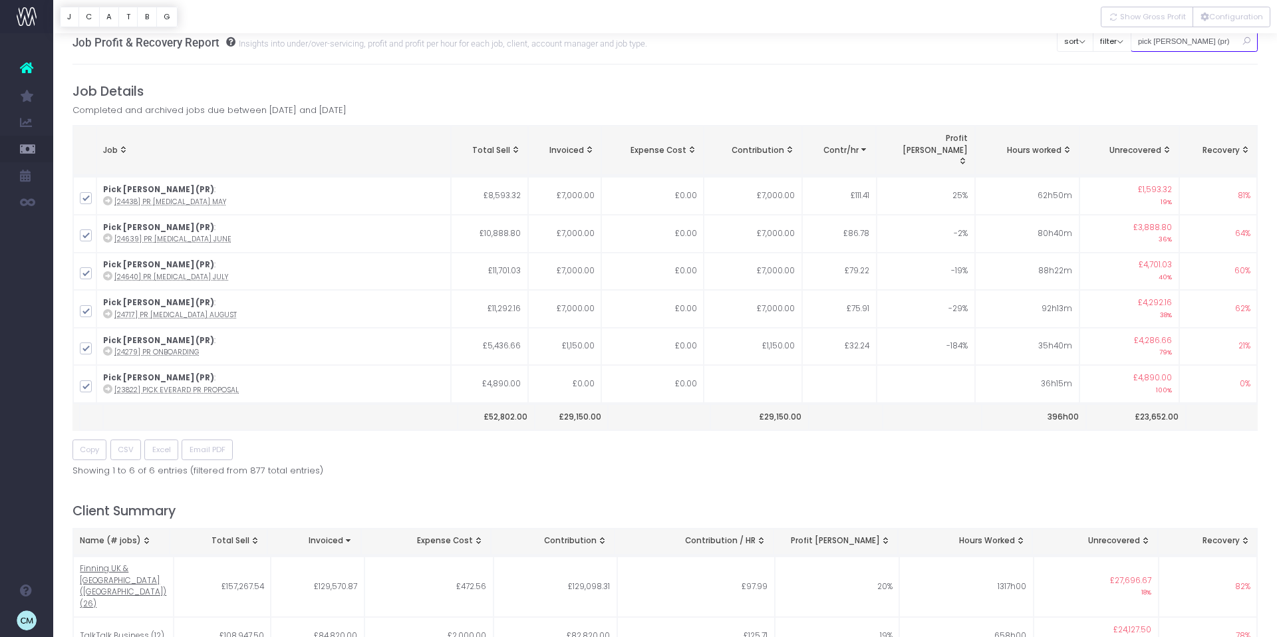
scroll to position [15, 0]
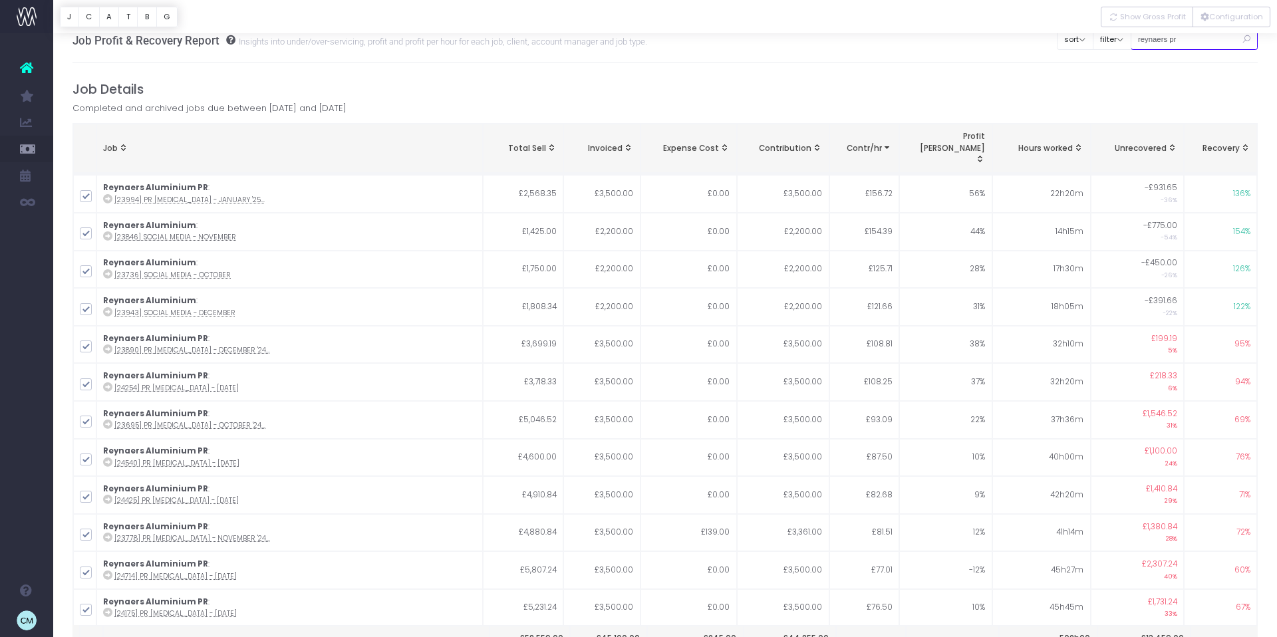
click at [1182, 42] on input "reynaers pr" at bounding box center [1194, 39] width 128 height 21
drag, startPoint x: 1185, startPoint y: 41, endPoint x: 1205, endPoint y: 45, distance: 20.3
click at [1186, 41] on input "reynaers pr" at bounding box center [1194, 39] width 128 height 21
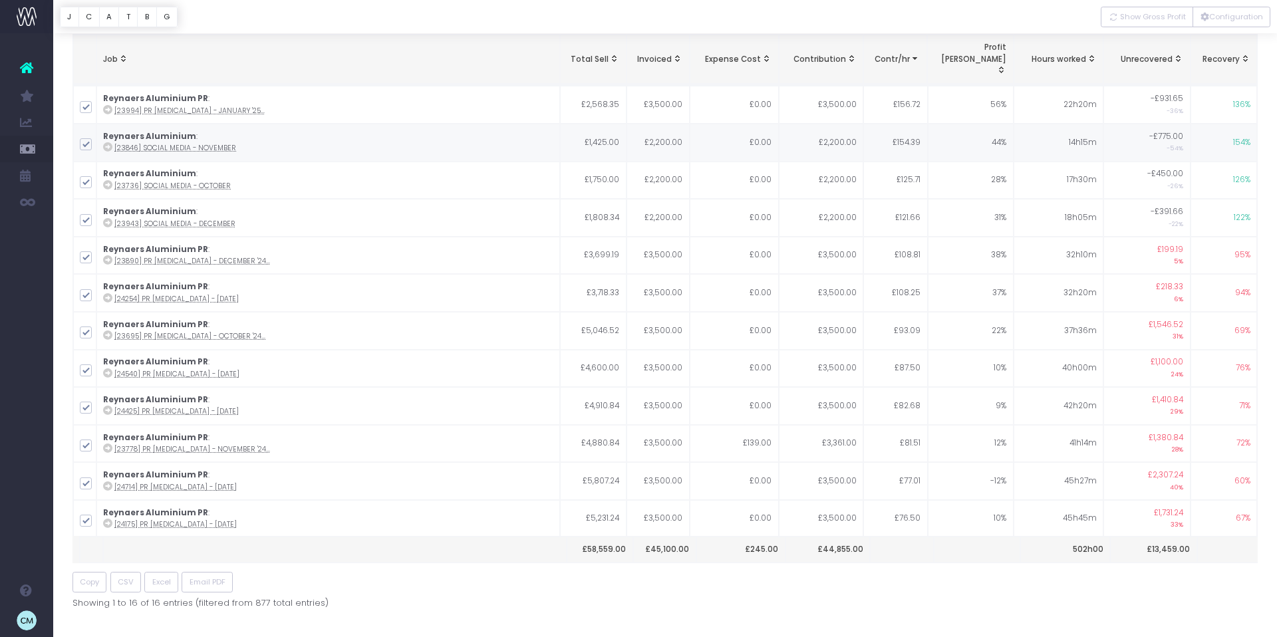
scroll to position [0, 0]
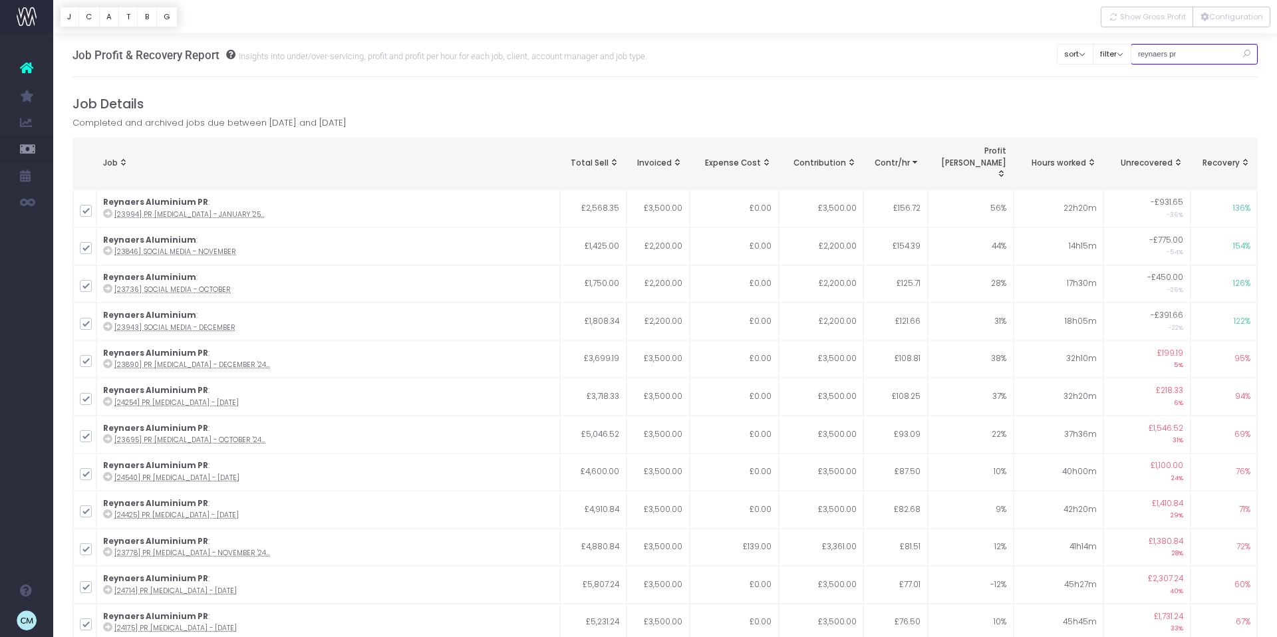
click at [1154, 54] on input "reynaers pr" at bounding box center [1194, 54] width 128 height 21
click at [1155, 54] on input "reynaers pr" at bounding box center [1194, 54] width 128 height 21
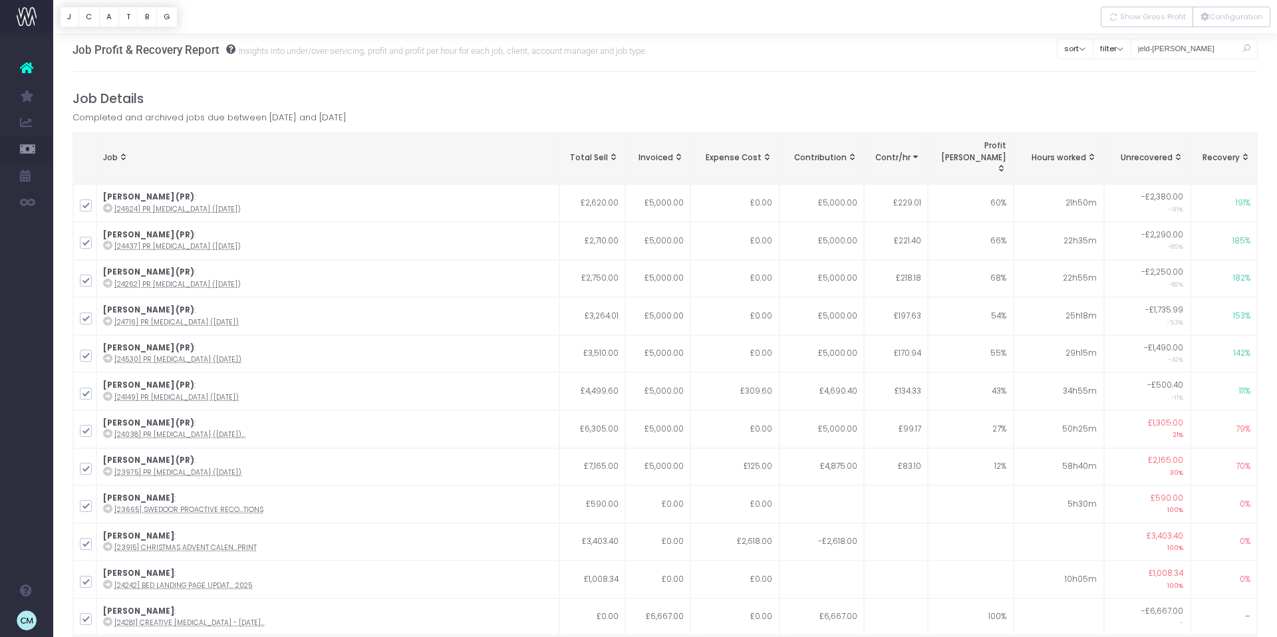
click at [1247, 45] on icon at bounding box center [1245, 48] width 23 height 27
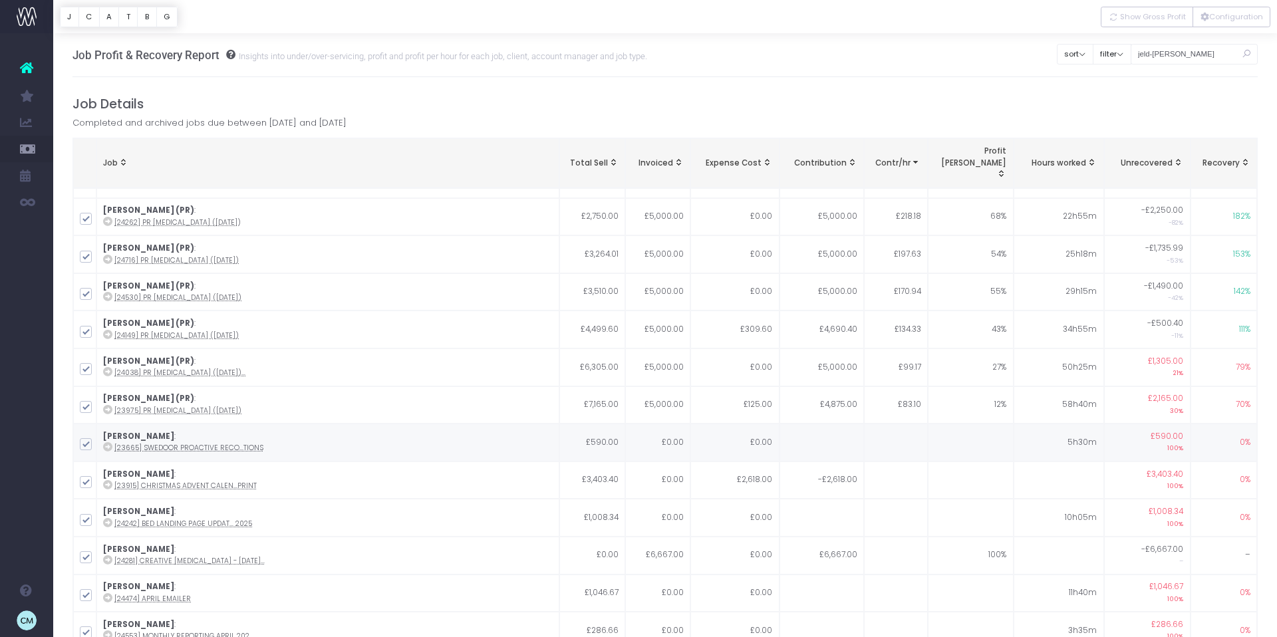
scroll to position [77, 0]
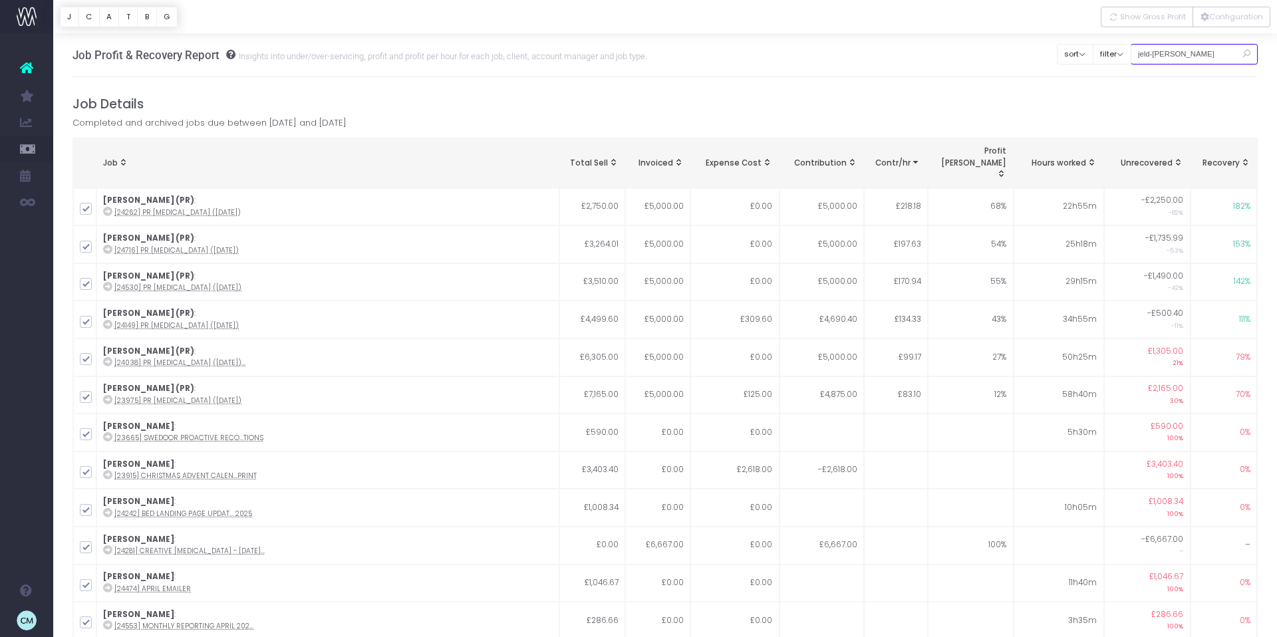
click at [1182, 50] on input "jeld-[PERSON_NAME]" at bounding box center [1194, 54] width 128 height 21
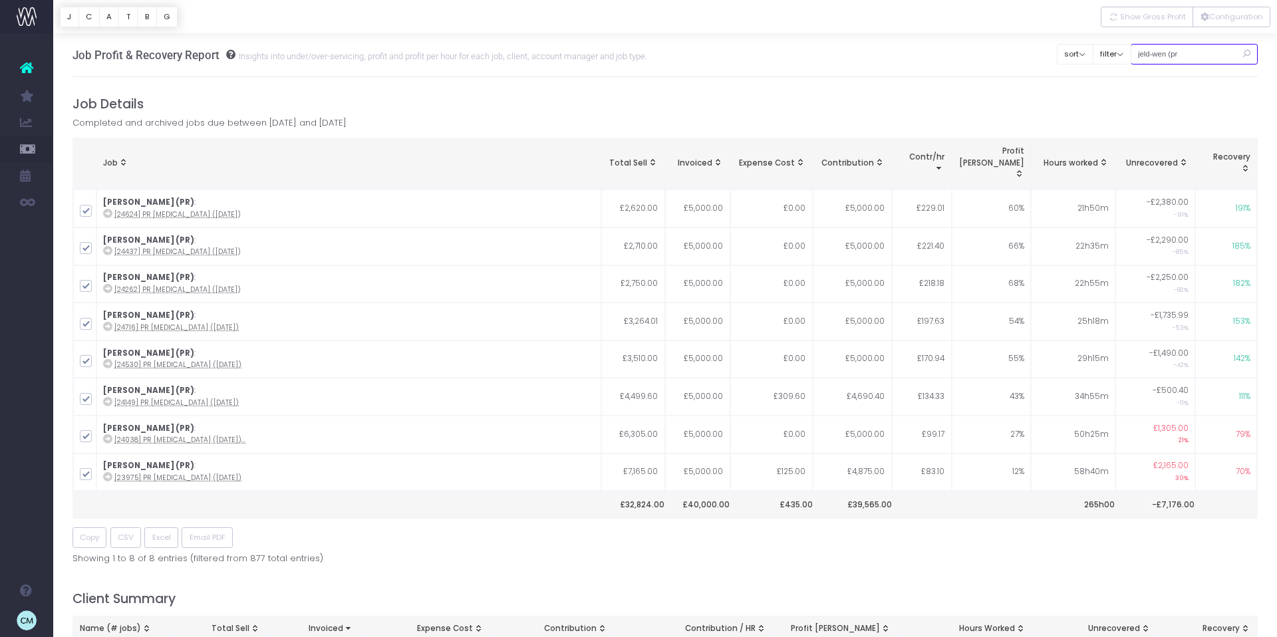
scroll to position [0, 0]
type input "jeld-wen (pr)"
click at [1174, 57] on input "jeld-wen (pr)" at bounding box center [1194, 53] width 128 height 21
click at [1211, 53] on input "jeld-wen (pr)" at bounding box center [1194, 53] width 128 height 21
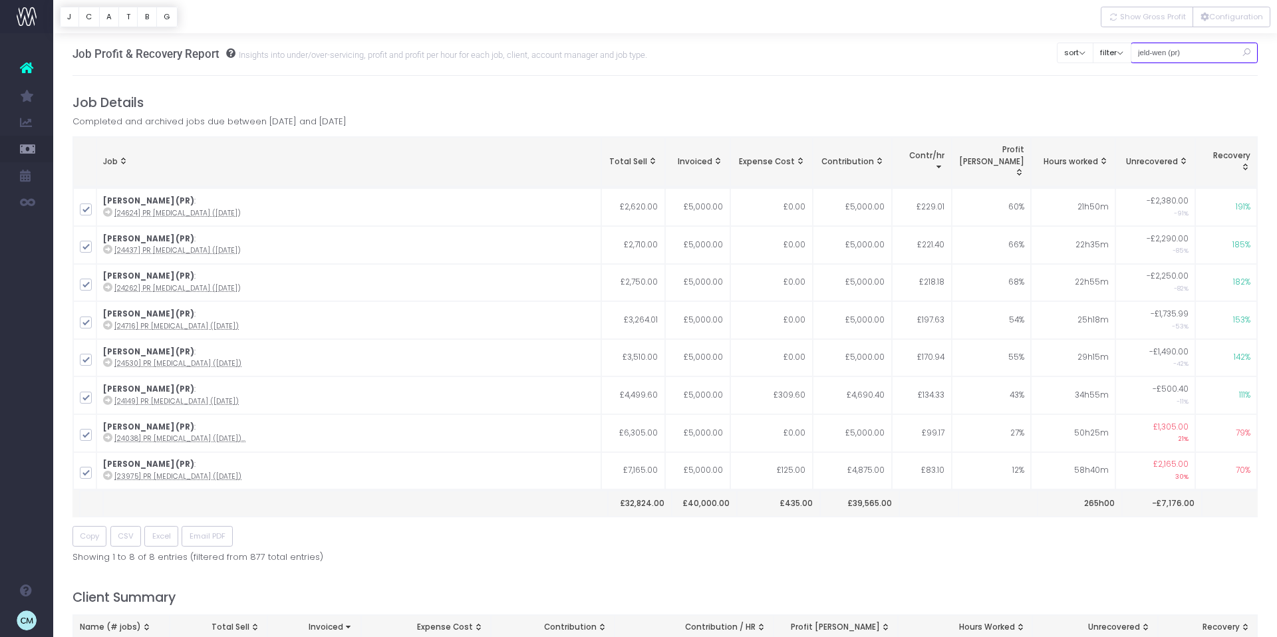
click at [1211, 53] on input "jeld-wen (pr)" at bounding box center [1194, 53] width 128 height 21
click at [1209, 53] on input "jeld-wen (pr)" at bounding box center [1194, 53] width 128 height 21
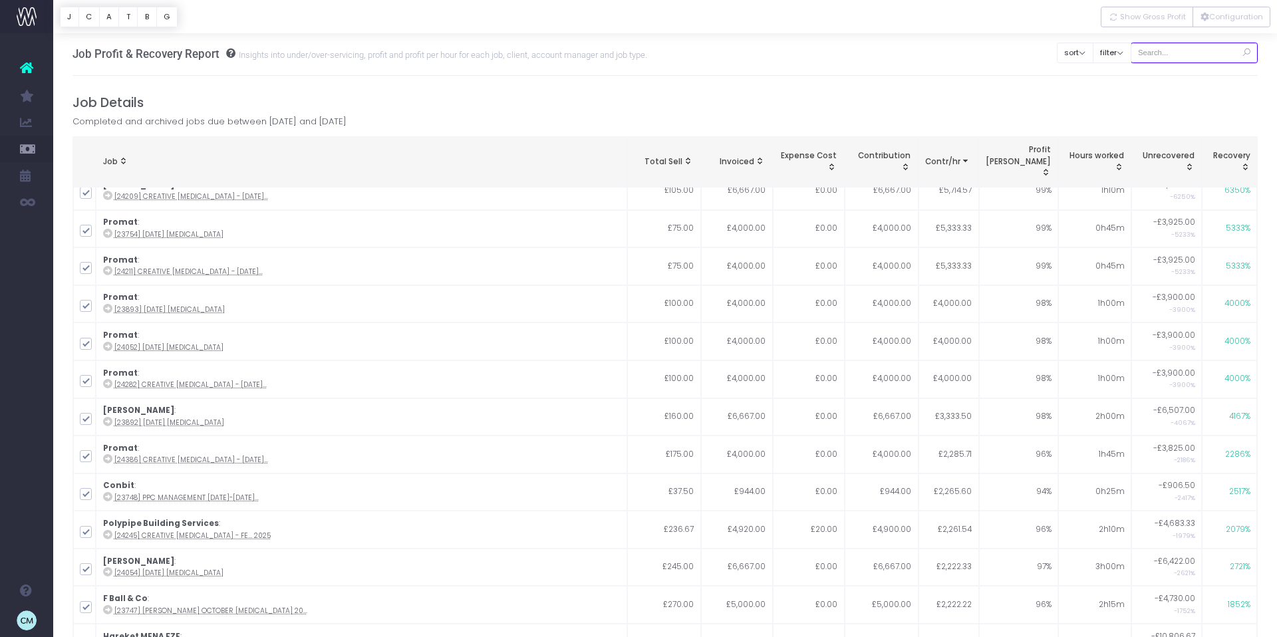
scroll to position [0, 0]
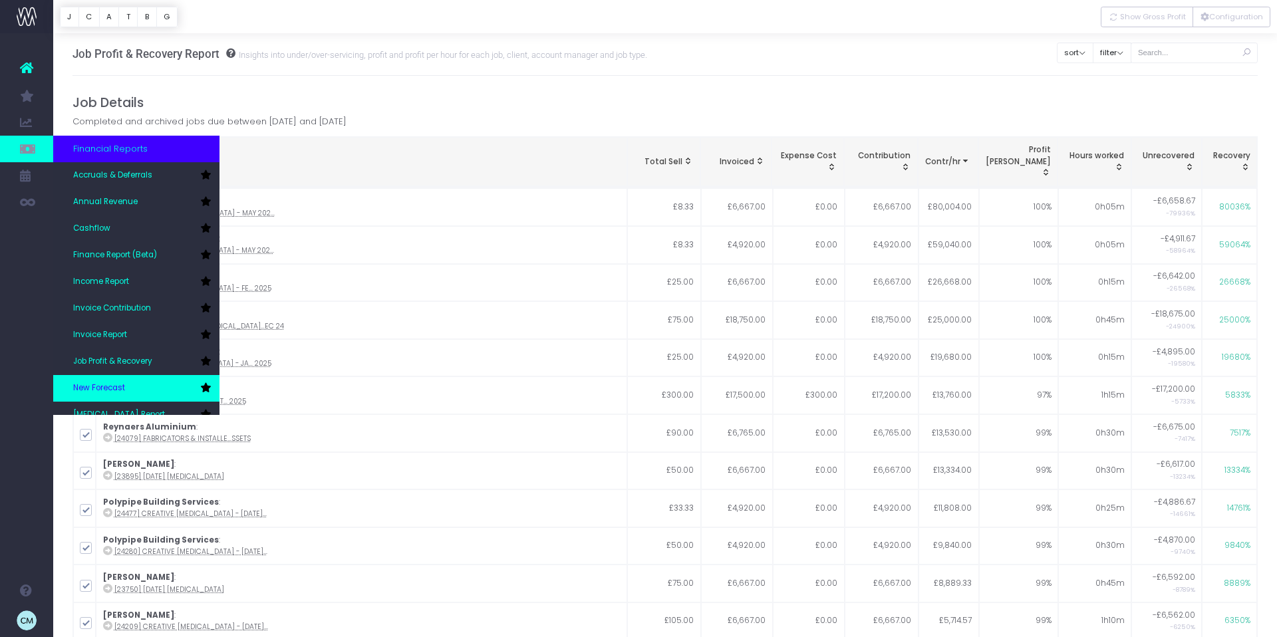
click at [132, 382] on link "New Forecast" at bounding box center [136, 388] width 166 height 27
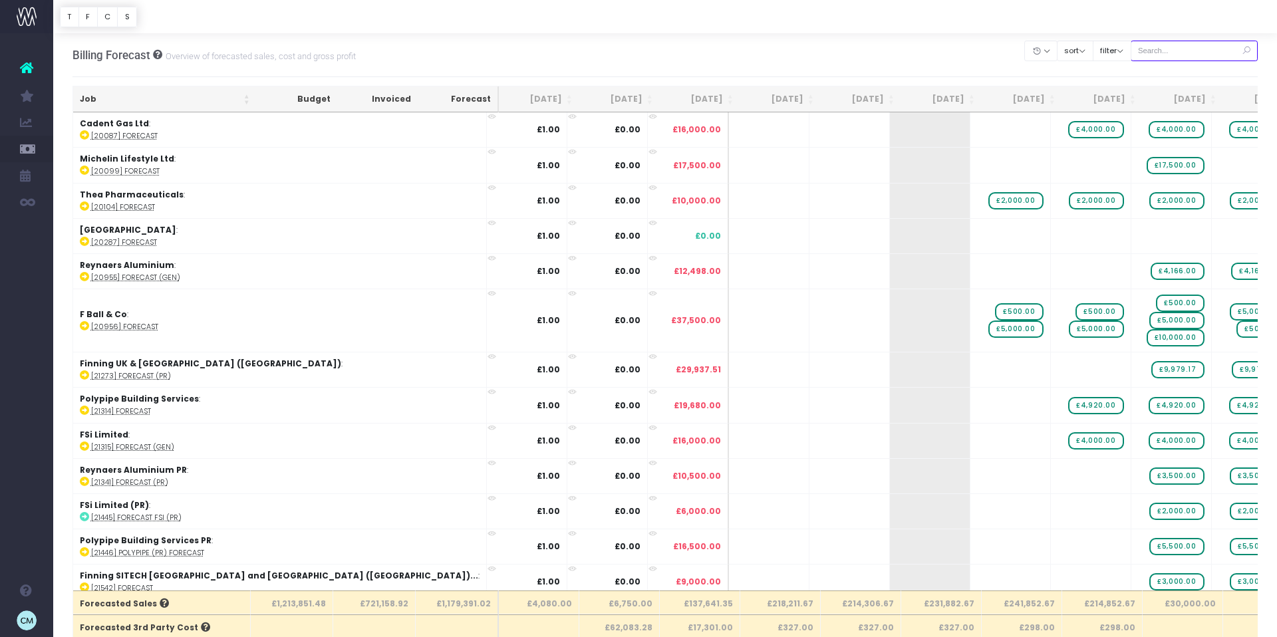
click at [1206, 49] on input "text" at bounding box center [1194, 51] width 128 height 21
